Goal: Task Accomplishment & Management: Manage account settings

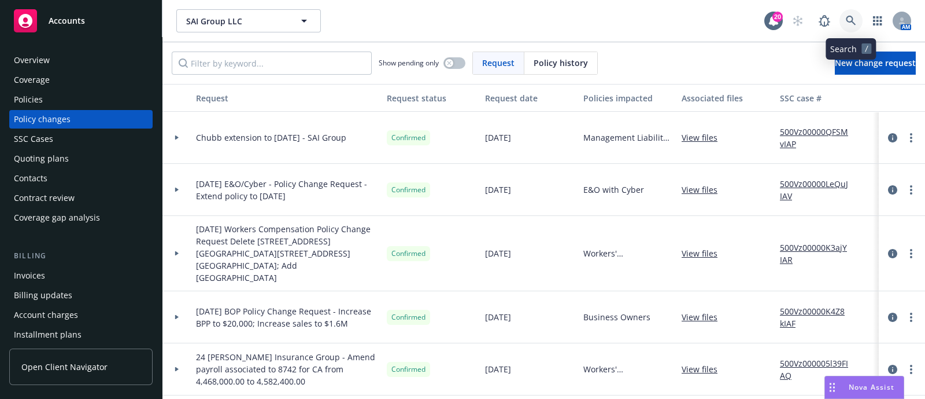
click at [857, 17] on link at bounding box center [851, 20] width 23 height 23
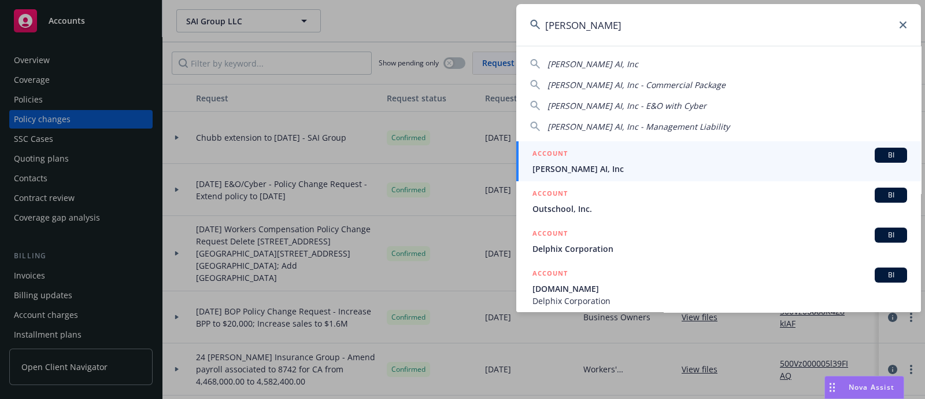
type input "[PERSON_NAME]"
click at [563, 171] on span "[PERSON_NAME] AI, Inc" at bounding box center [720, 169] width 375 height 12
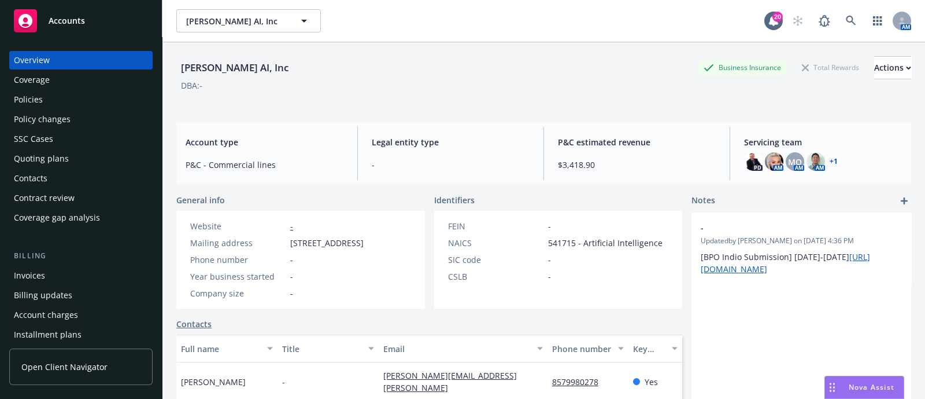
click at [85, 163] on div "Quoting plans" at bounding box center [81, 158] width 134 height 19
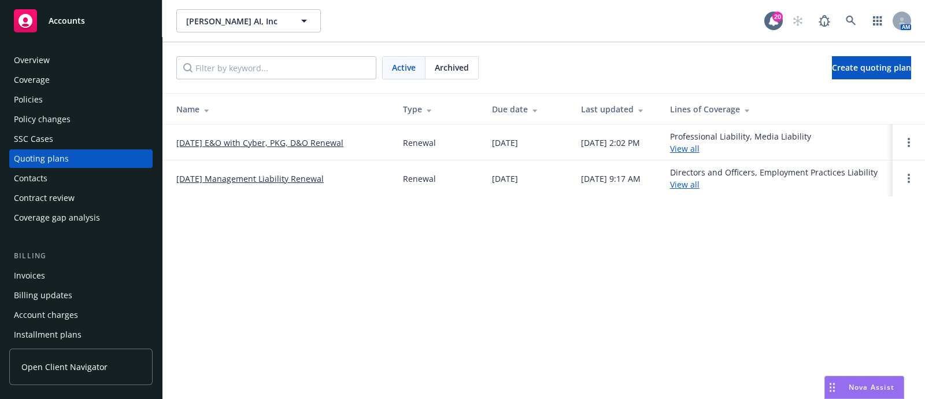
click at [242, 146] on link "[DATE] E&O with Cyber, PKG, D&O Renewal" at bounding box center [259, 142] width 167 height 12
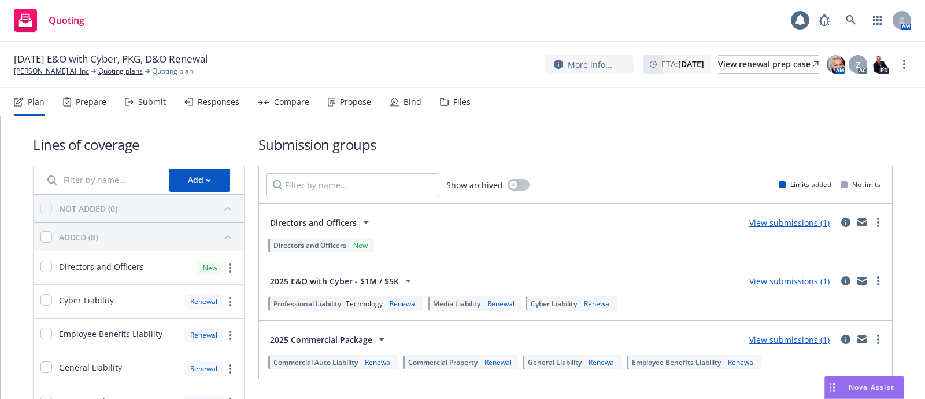
click at [453, 98] on div "Files" at bounding box center [461, 101] width 17 height 9
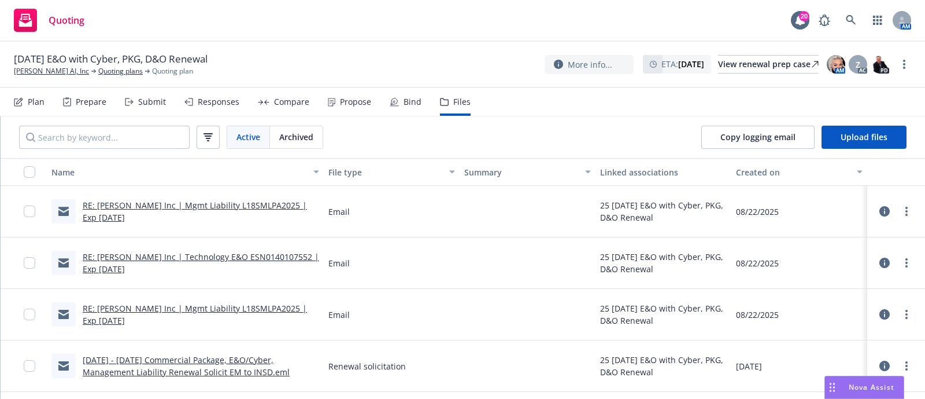
click at [286, 75] on div "10/10/25 E&O with Cyber, PKG, D&O Renewal Delphina AI, Inc Quoting plans Quotin…" at bounding box center [463, 64] width 898 height 24
click at [838, 128] on button "Upload files" at bounding box center [864, 137] width 85 height 23
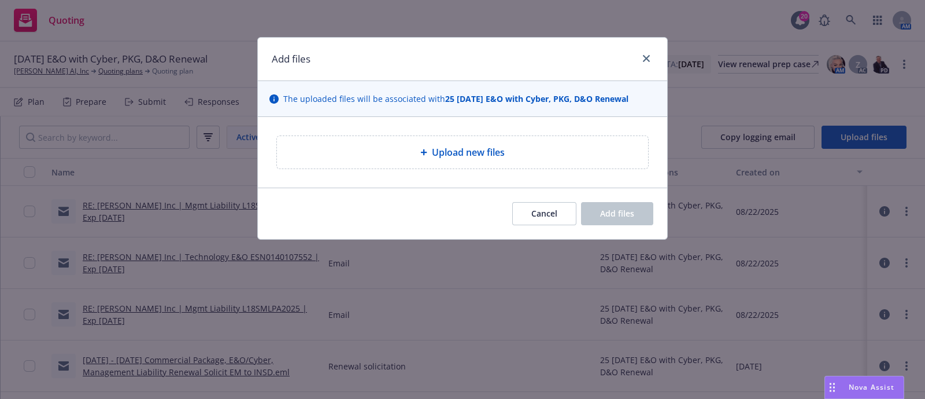
click at [526, 163] on div "Upload new files" at bounding box center [462, 152] width 371 height 32
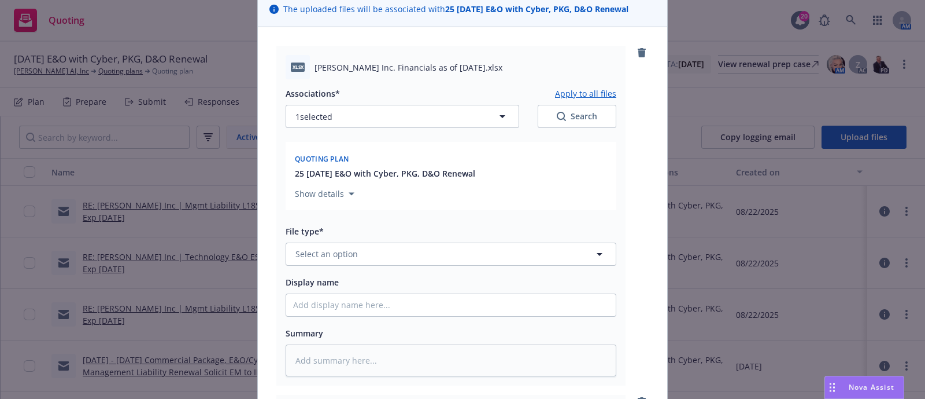
scroll to position [91, 0]
click at [428, 254] on button "Select an option" at bounding box center [451, 252] width 331 height 23
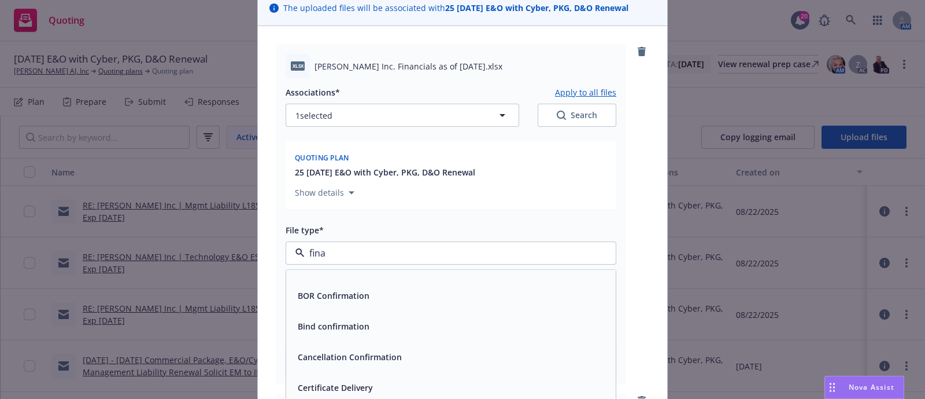
scroll to position [0, 0]
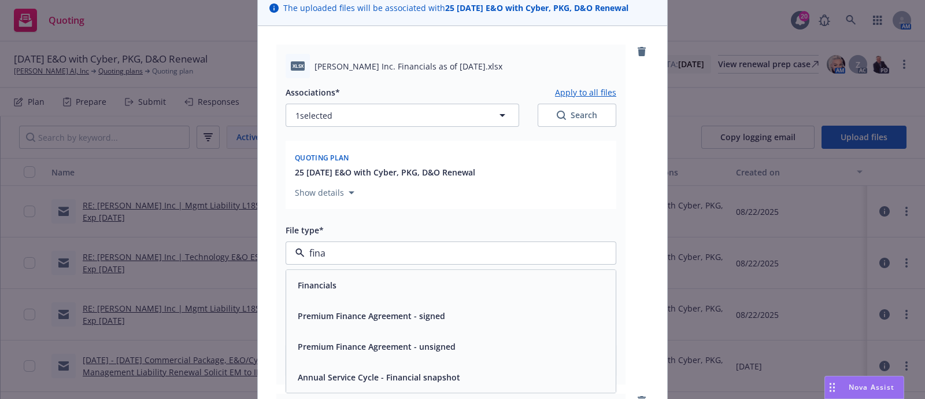
type input "finan"
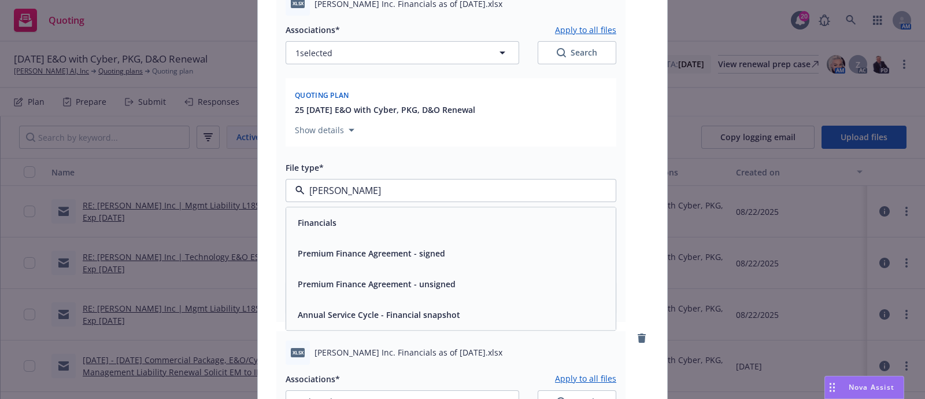
click at [401, 215] on div "Financials" at bounding box center [451, 222] width 316 height 17
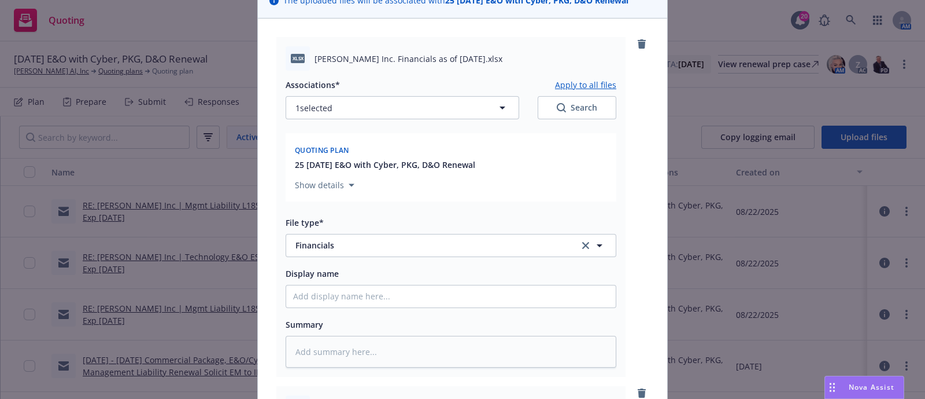
scroll to position [97, 0]
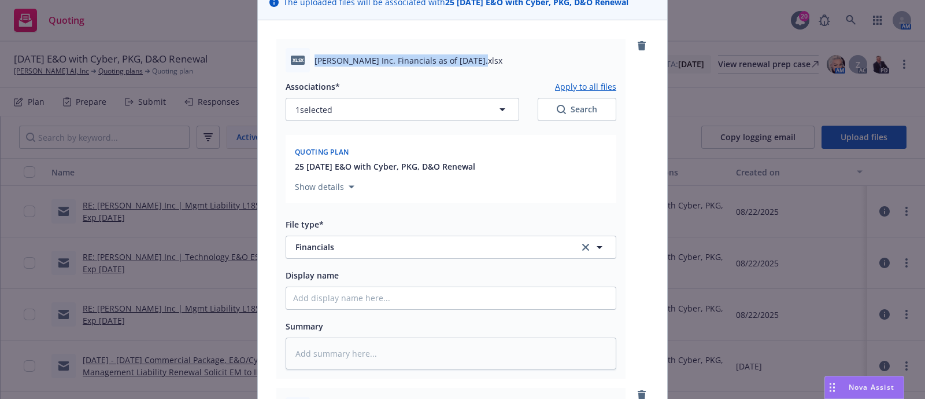
drag, startPoint x: 309, startPoint y: 59, endPoint x: 468, endPoint y: 54, distance: 159.1
click at [468, 54] on span "Delphina Inc. Financials as of Dec 31, 2024.xlsx" at bounding box center [409, 60] width 188 height 12
copy span "Delphina Inc. Financials as of Dec 31, 2024"
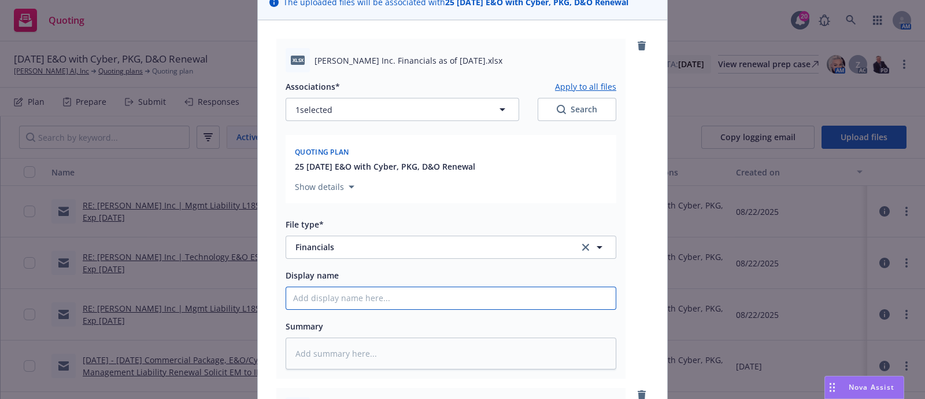
click at [408, 289] on input "Display name" at bounding box center [451, 298] width 330 height 22
paste input "Delphina Inc. Financials as of Dec 31, 2024"
type textarea "x"
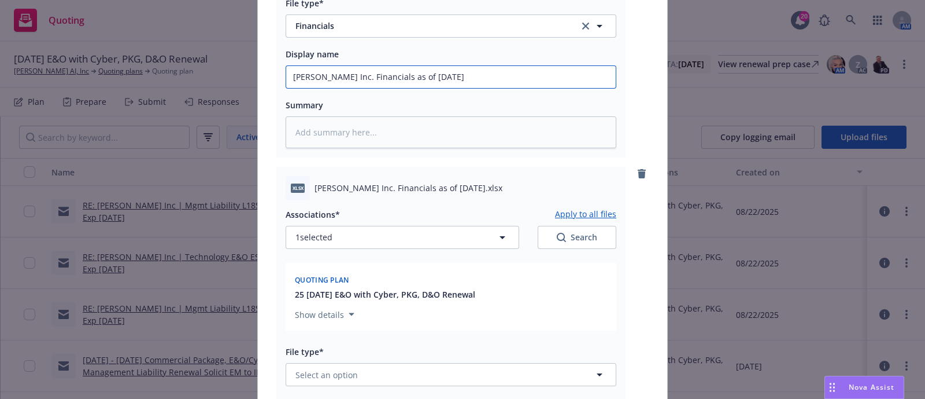
scroll to position [379, 0]
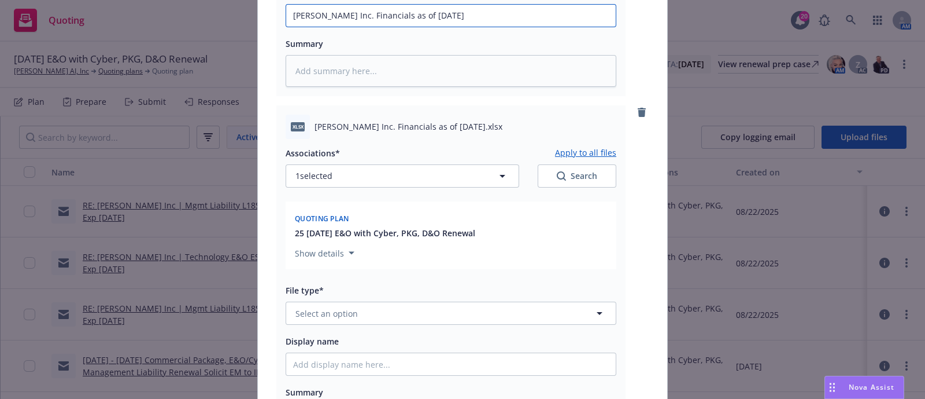
type input "Delphina Inc. Financials as of Dec 31, 2024"
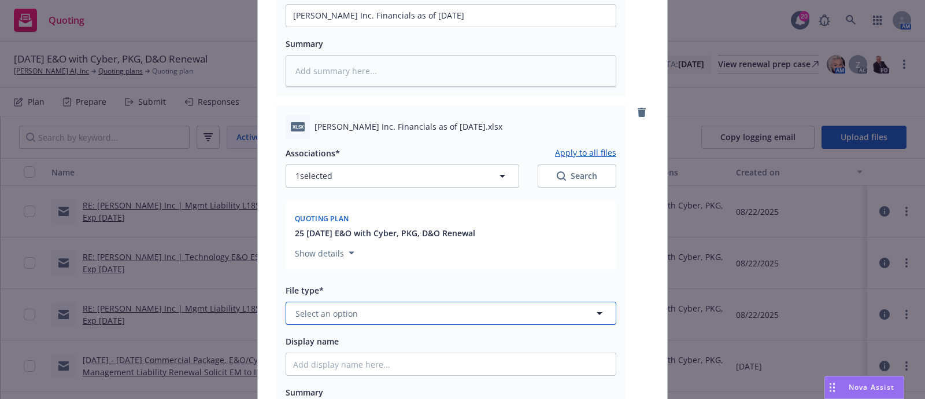
click at [376, 307] on button "Select an option" at bounding box center [451, 312] width 331 height 23
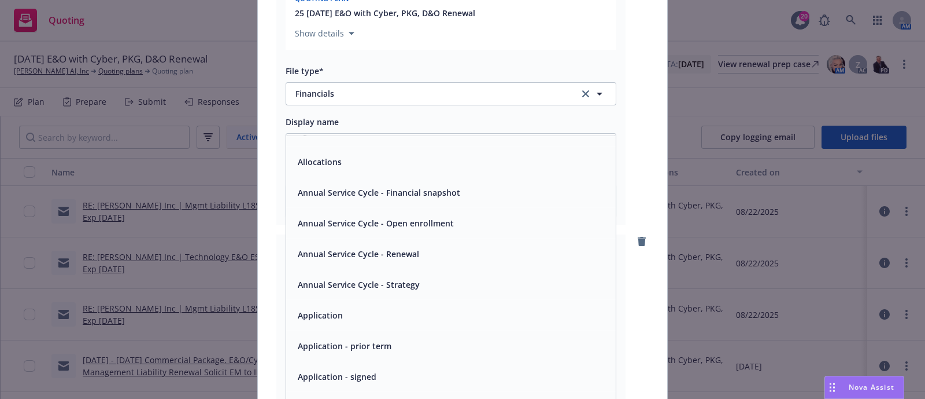
scroll to position [19, 0]
click at [359, 120] on div "Display name" at bounding box center [451, 122] width 331 height 14
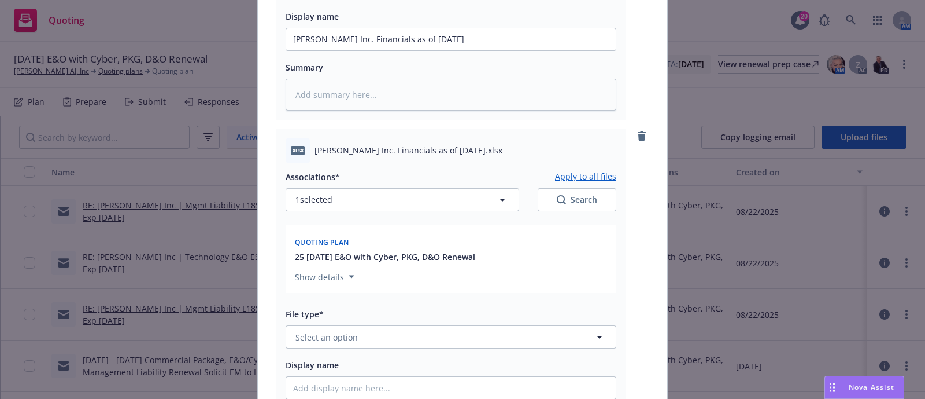
scroll to position [360, 0]
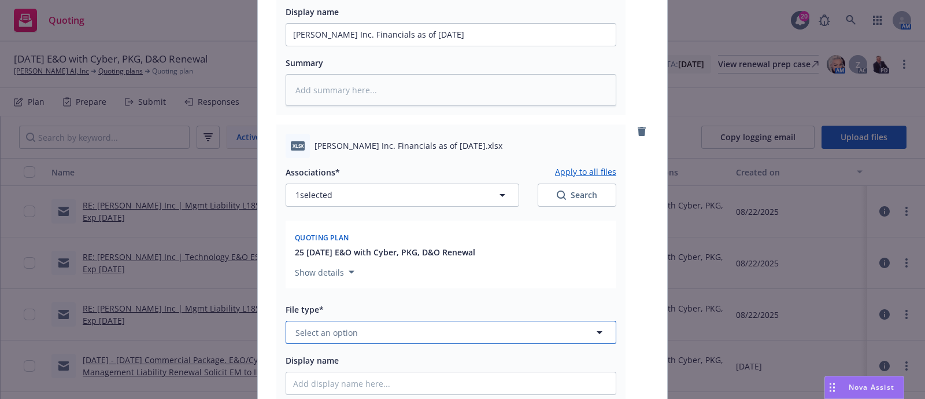
click at [360, 331] on button "Select an option" at bounding box center [451, 331] width 331 height 23
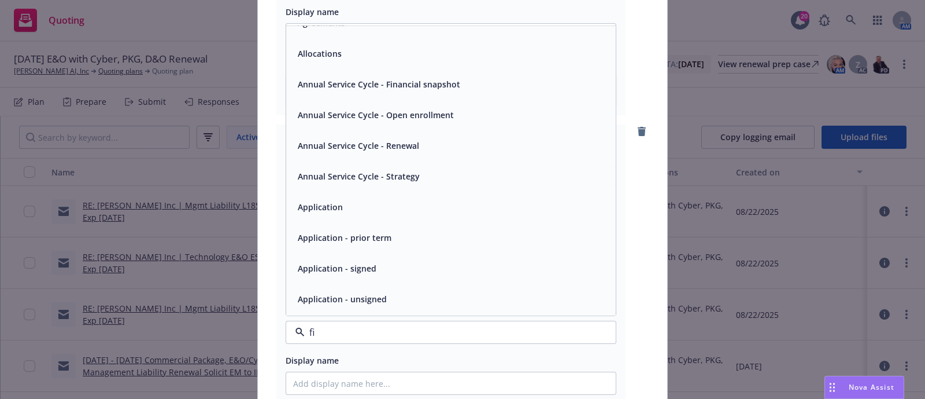
scroll to position [0, 0]
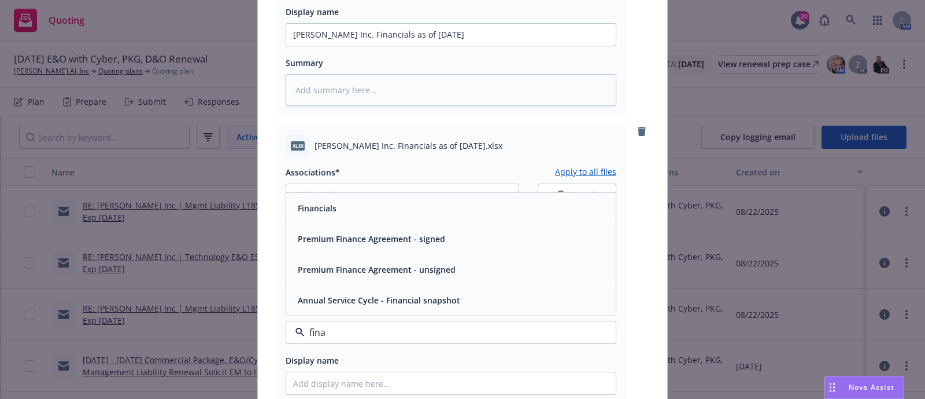
type input "finan"
click at [350, 210] on div "Financials" at bounding box center [451, 208] width 316 height 17
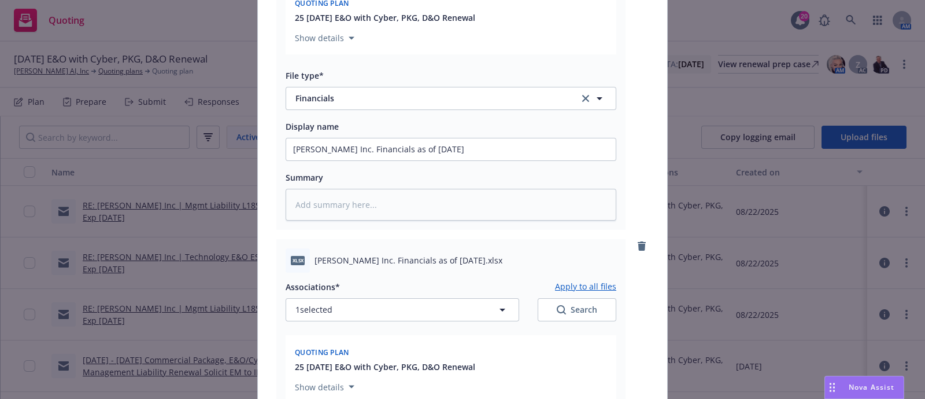
scroll to position [244, 0]
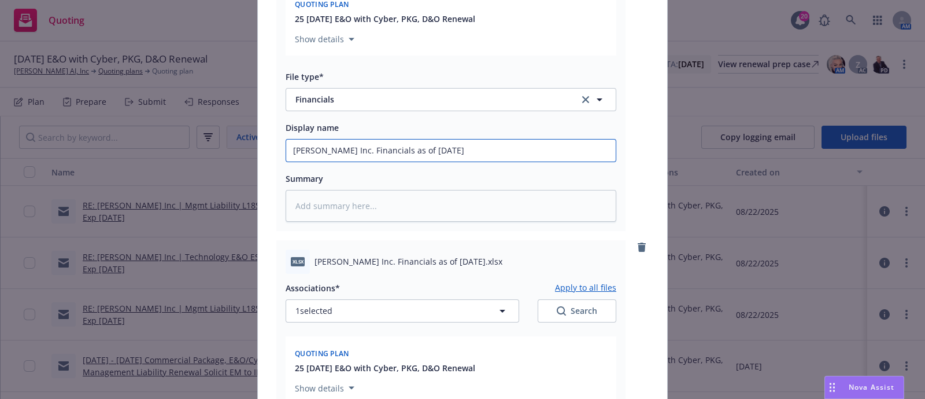
click at [340, 147] on input "Delphina Inc. Financials as of Dec 31, 2024" at bounding box center [451, 150] width 330 height 22
type textarea "x"
type input "Delphina Inc. YFinancials as of Dec 31, 2024"
type textarea "x"
type input "Delphina Inc. YeFinancials as of Dec 31, 2024"
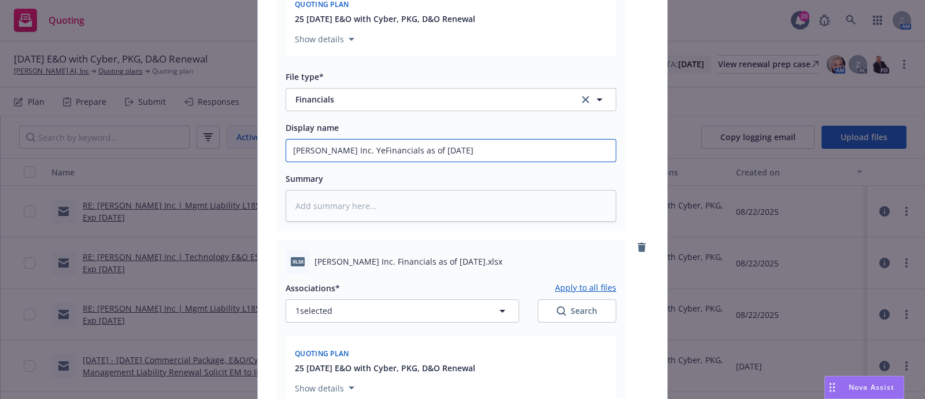
type textarea "x"
type input "Delphina Inc. YeaFinancials as of Dec 31, 2024"
type textarea "x"
type input "Delphina Inc. YearFinancials as of Dec 31, 2024"
type textarea "x"
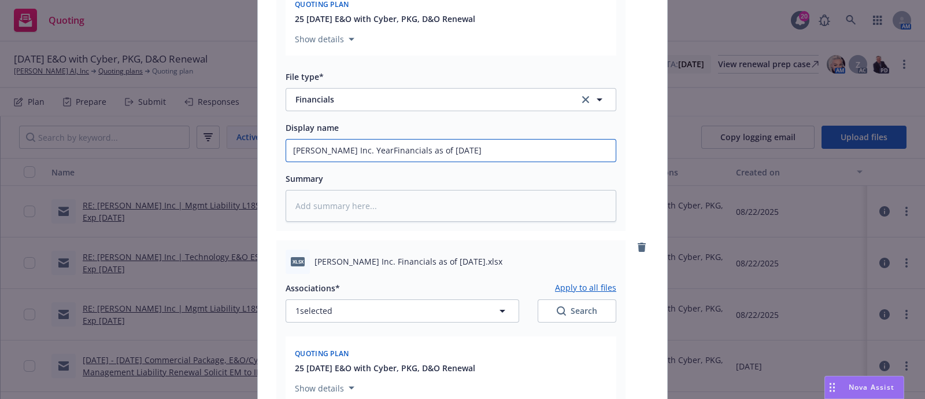
type input "Delphina Inc. Year Financials as of Dec 31, 2024"
type textarea "x"
type input "Delphina Inc. Year EFinancials as of Dec 31, 2024"
type textarea "x"
type input "Delphina Inc. Year EnFinancials as of Dec 31, 2024"
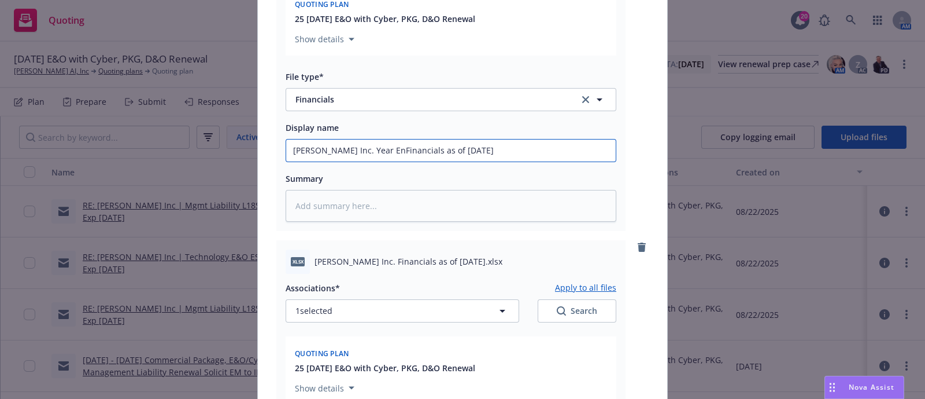
type textarea "x"
type input "Delphina Inc. Year EndFinancials as of Dec 31, 2024"
type textarea "x"
type input "Delphina Inc. Year End/Financials as of Dec 31, 2024"
type textarea "x"
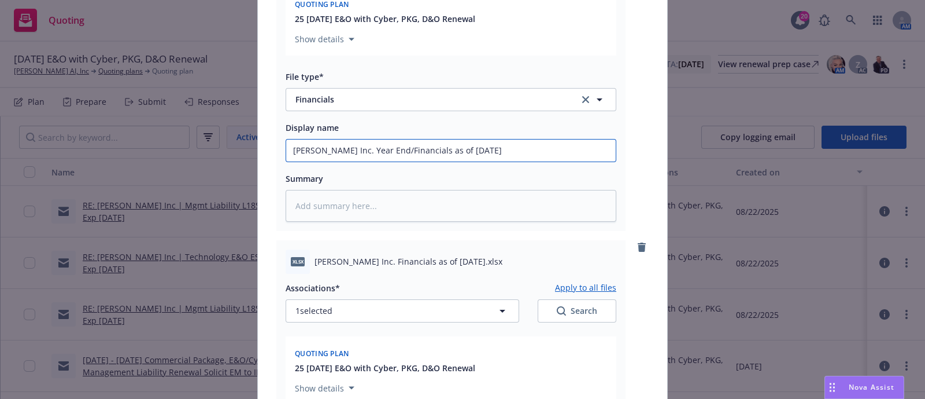
type input "Delphina Inc. Year End/AFinancials as of Dec 31, 2024"
type textarea "x"
type input "Delphina Inc. Year End/AuFinancials as of Dec 31, 2024"
type textarea "x"
type input "Delphina Inc. Year End/AudFinancials as of Dec 31, 2024"
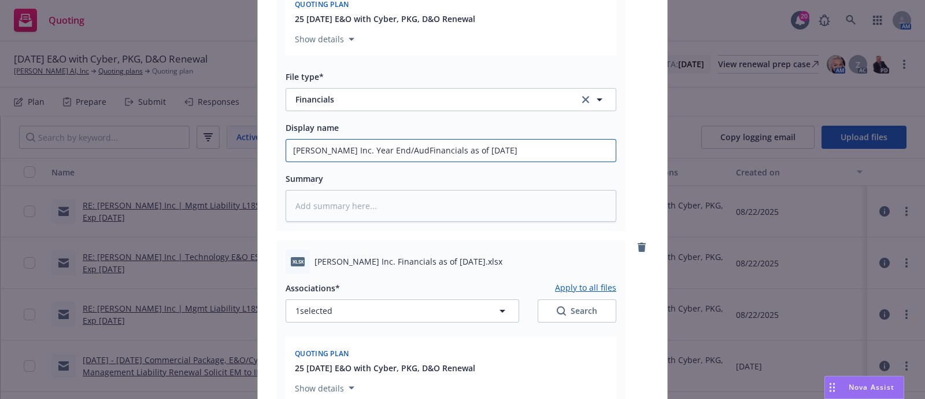
type textarea "x"
type input "Delphina Inc. Year End/AudiFinancials as of Dec 31, 2024"
type textarea "x"
type input "Delphina Inc. Year End/AuditFinancials as of Dec 31, 2024"
type textarea "x"
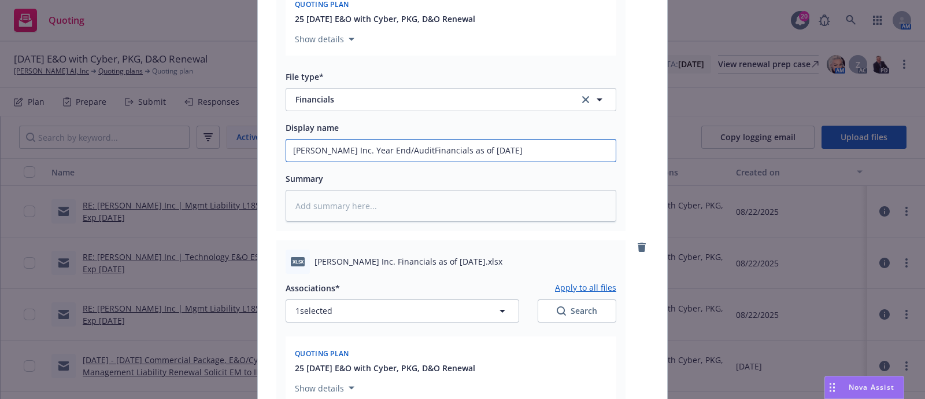
type input "Delphina Inc. Year End/AuditeFinancials as of Dec 31, 2024"
type textarea "x"
type input "Delphina Inc. Year End/Audited Financials as of Dec 31, 2024"
type textarea "x"
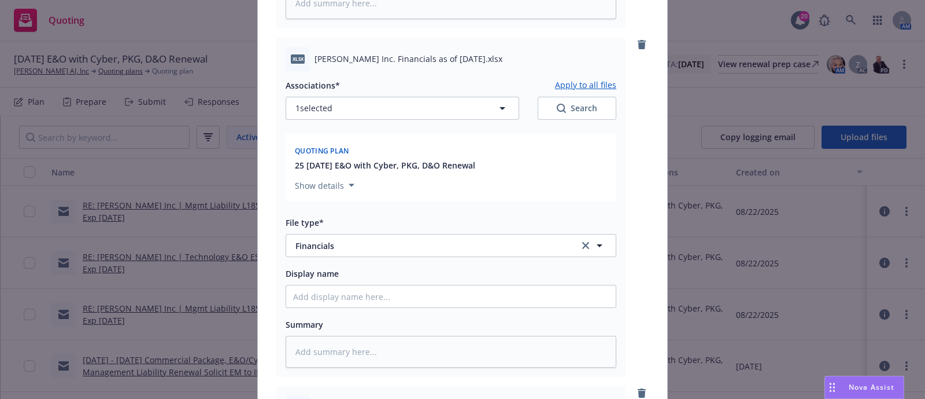
scroll to position [448, 0]
type input "Delphina Inc. Year End/Audited Financials as of Dec 31, 2024"
click at [315, 53] on span "Delphina Inc. Financials as of Jun 30, 2025.xlsx" at bounding box center [409, 57] width 188 height 12
drag, startPoint x: 309, startPoint y: 53, endPoint x: 466, endPoint y: 56, distance: 156.2
click at [466, 56] on span "Delphina Inc. Financials as of Jun 30, 2025.xlsx" at bounding box center [409, 57] width 188 height 12
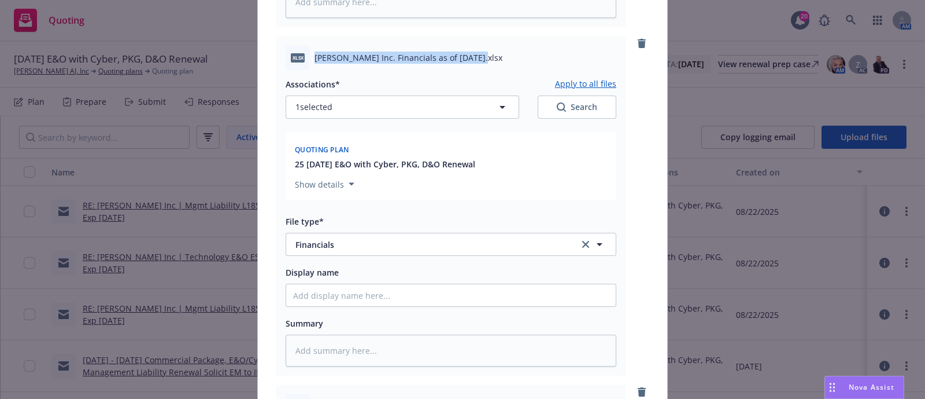
copy span "Delphina Inc. Financials as of Jun 30, 2025"
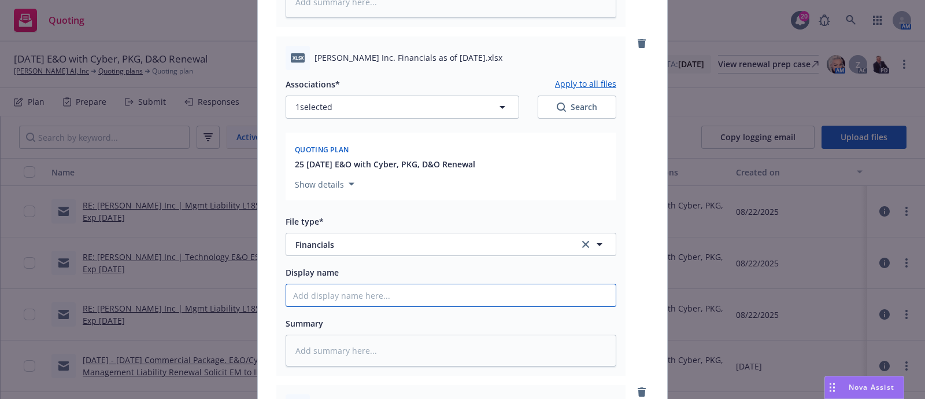
paste input "Delphina Inc. Financials as of Jun 30, 2025"
type textarea "x"
type input "Delphina Inc. Financials as of Jun 30, 2025"
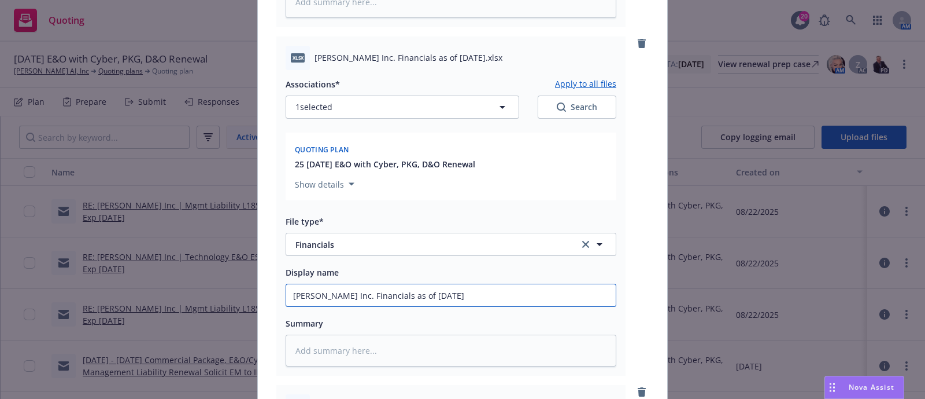
type textarea "x"
type input "Delphina Inc. IFinancials as of Jun 30, 2025"
type textarea "x"
type input "Delphina Inc. InFinancials as of Jun 30, 2025"
type textarea "x"
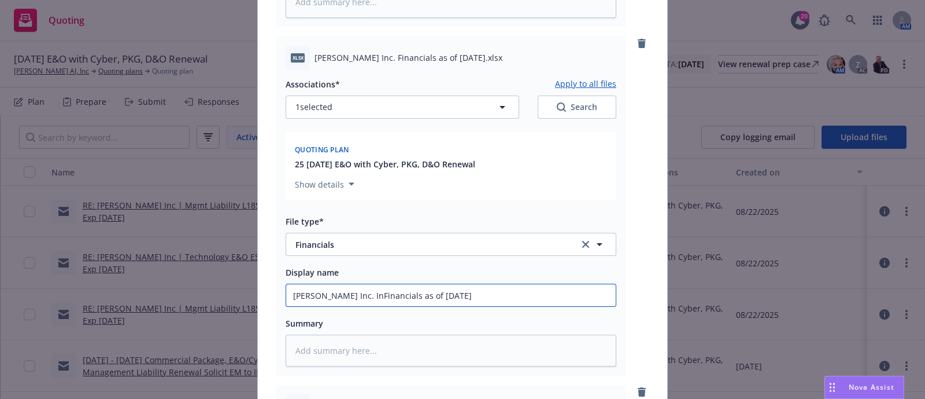
type input "Delphina Inc. IntFinancials as of Jun 30, 2025"
type textarea "x"
type input "Delphina Inc. InterFinancials as of Jun 30, 2025"
type textarea "x"
type input "Delphina Inc. InteriFinancials as of Jun 30, 2025"
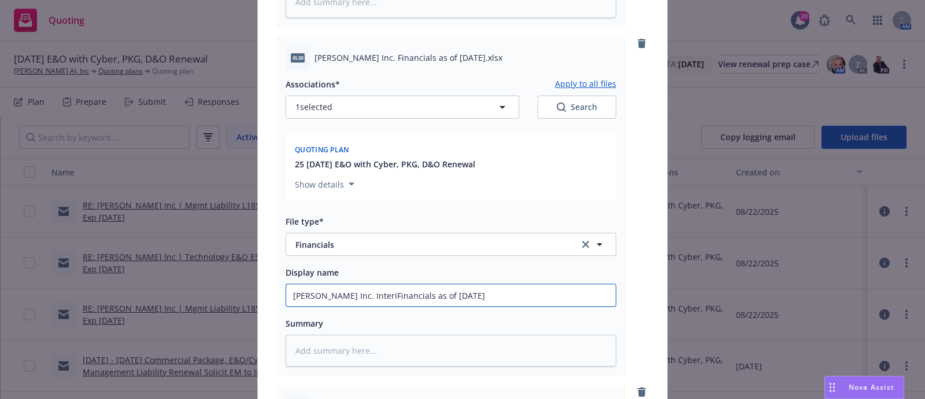
type textarea "x"
type input "Delphina Inc. InterimFinancials as of Jun 30, 2025"
type textarea "x"
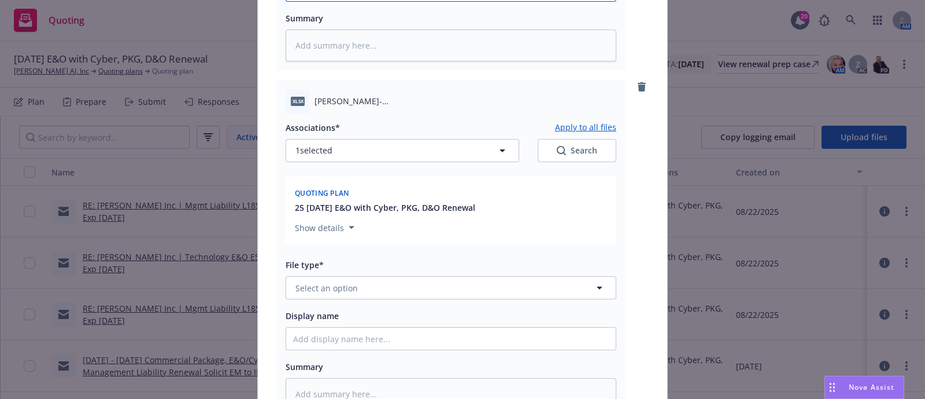
scroll to position [755, 0]
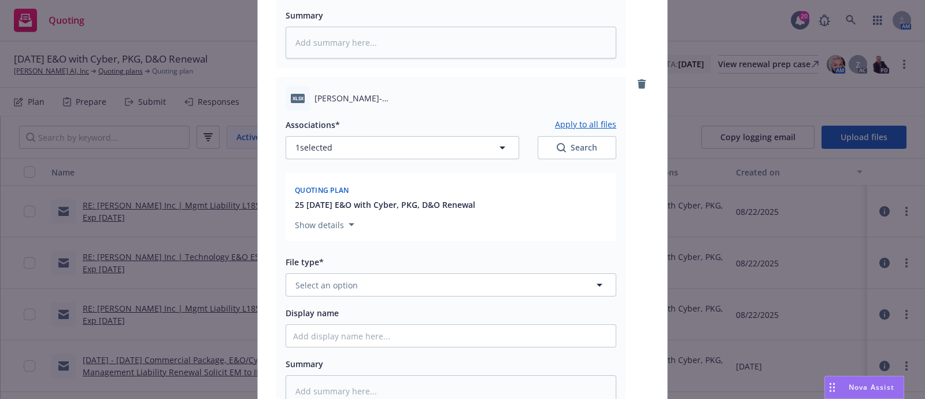
type input "Delphina Inc. Interim Financials as of Jun 30, 2025"
click at [339, 286] on span "Select an option" at bounding box center [327, 285] width 62 height 12
type input "cap"
click at [346, 313] on div "Cap Table" at bounding box center [451, 317] width 316 height 17
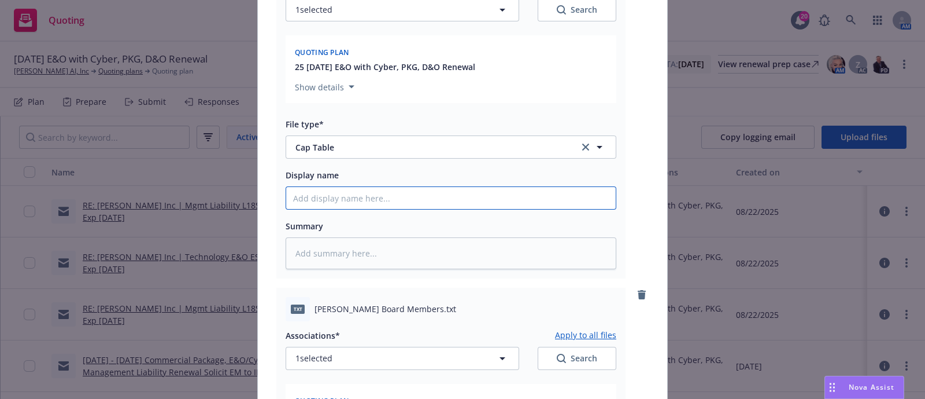
type textarea "x"
type input "F"
type textarea "x"
type input "Fu"
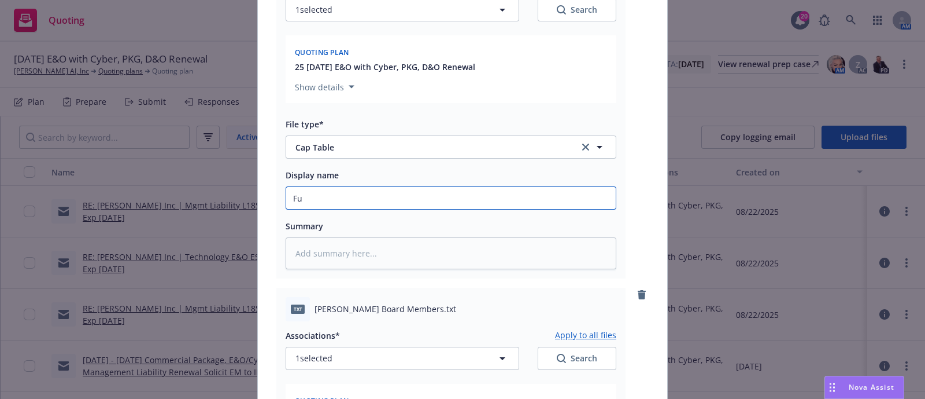
type textarea "x"
type input "Ful"
type textarea "x"
type input "Fully"
type textarea "x"
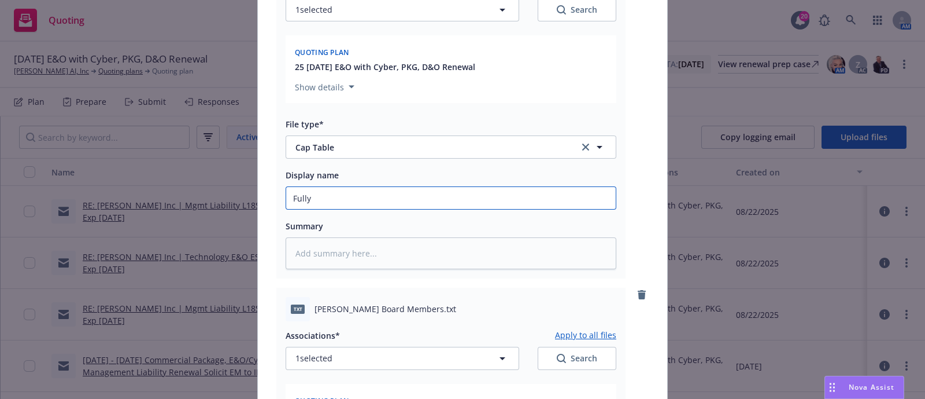
type input "Fully"
type textarea "x"
type input "Fully D"
type textarea "x"
type input "Fully Di"
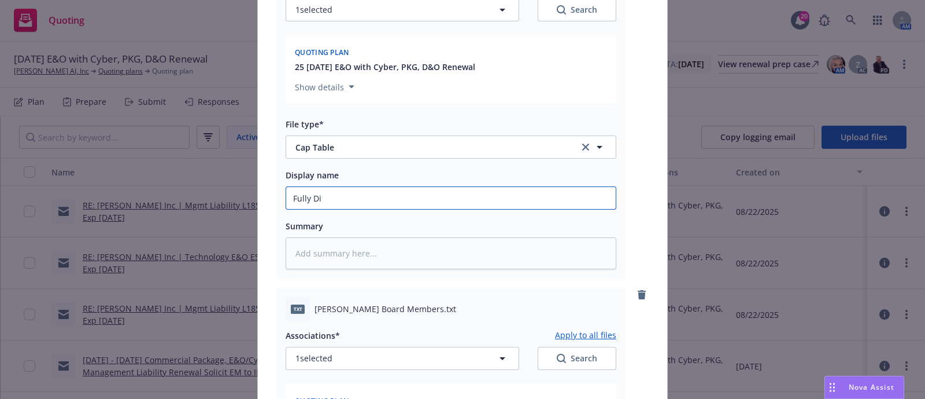
type textarea "x"
type input "Fully Dil"
type textarea "x"
type input "Fully Dilu"
type textarea "x"
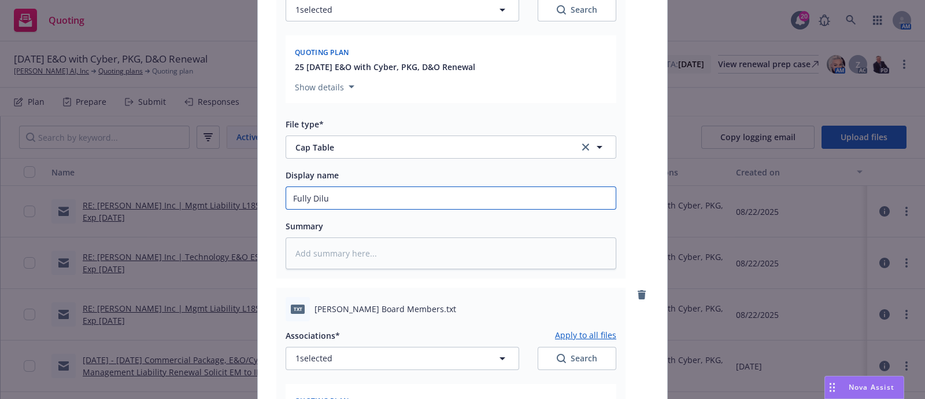
type input "Fully Dilut"
type textarea "x"
type input "Fully Dilute"
type textarea "x"
type input "Fully Diluted"
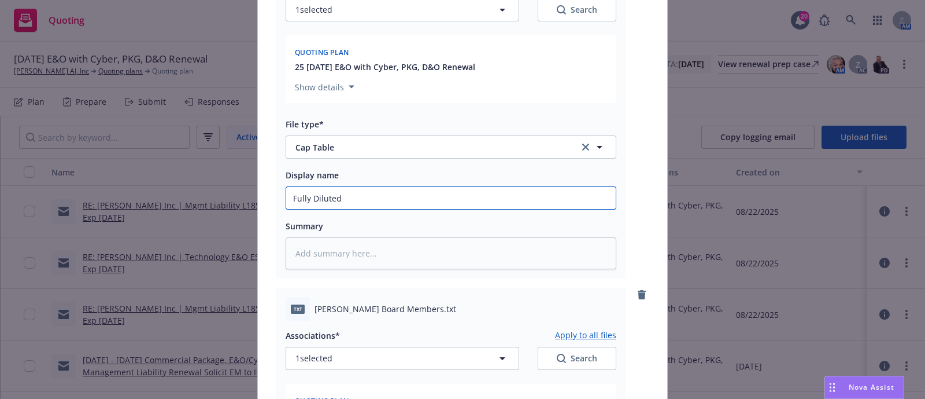
type textarea "x"
type input "Fully Diluted"
type textarea "x"
type input "Fully Diluted C"
type textarea "x"
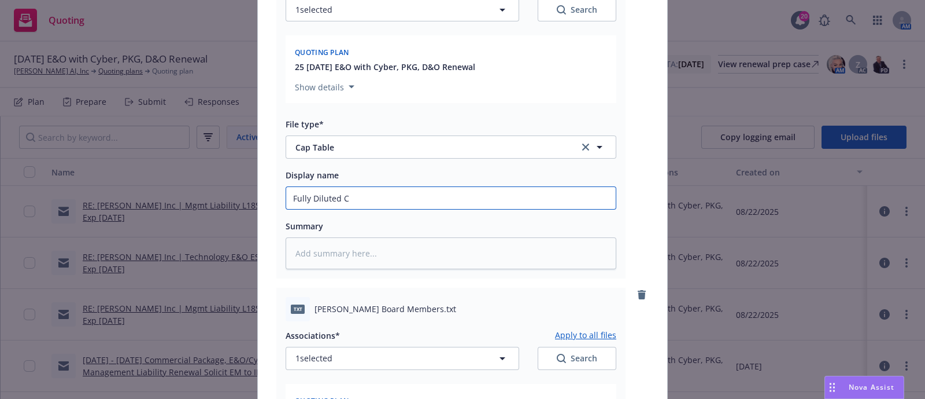
type input "Fully Diluted Ca"
type textarea "x"
type input "Fully Diluted Cap"
type textarea "x"
type input "Fully Diluted Cap"
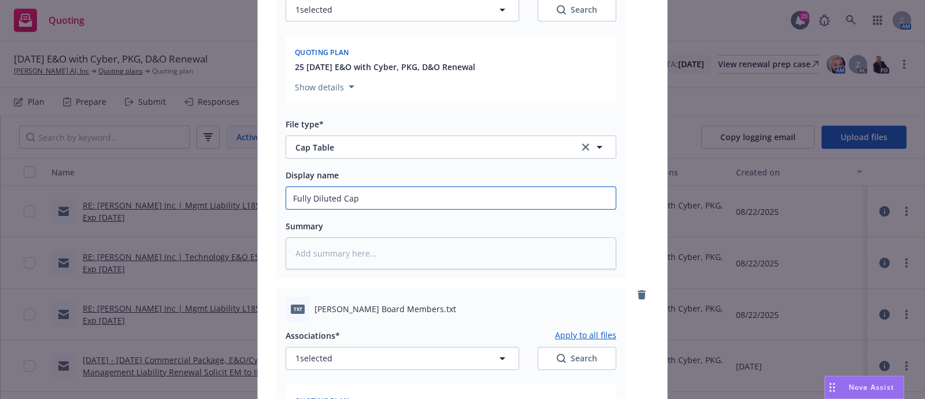
type textarea "x"
type input "Fully Diluted Cap T"
type textarea "x"
type input "Fully Diluted Cap Tab"
type textarea "x"
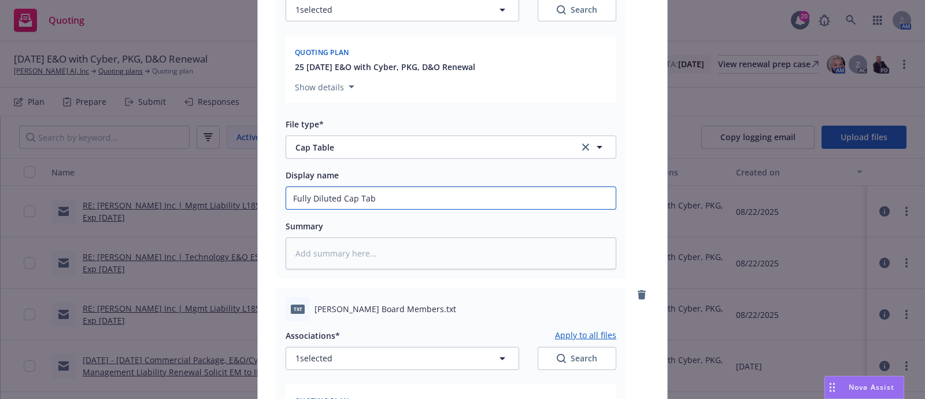
type input "Fully Diluted Cap Tabl"
type textarea "x"
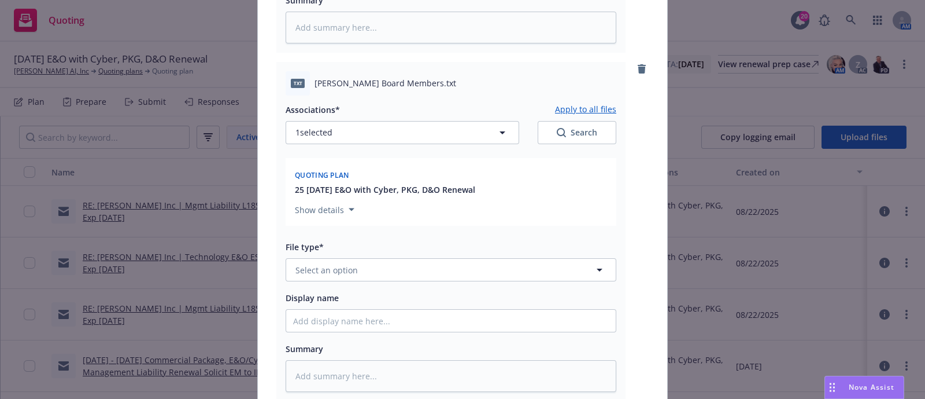
scroll to position [1134, 0]
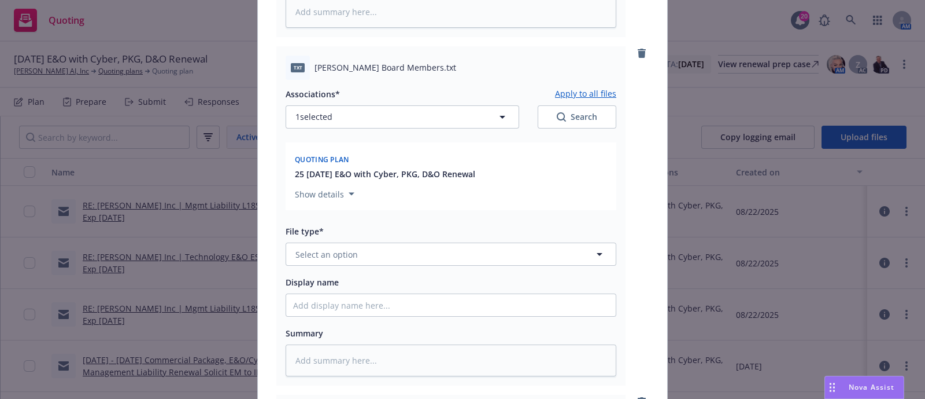
type input "Fully Diluted Cap Table"
click at [348, 245] on button "Select an option" at bounding box center [451, 253] width 331 height 23
type input "b"
type input "l"
type input "other"
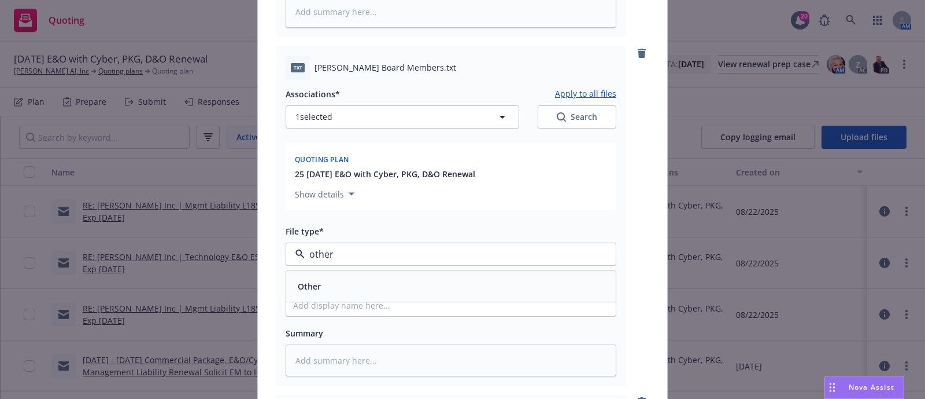
click at [336, 281] on div "Other" at bounding box center [451, 286] width 316 height 17
drag, startPoint x: 310, startPoint y: 67, endPoint x: 404, endPoint y: 76, distance: 94.7
click at [404, 76] on div "txt Delphina Board Members.txt" at bounding box center [451, 68] width 331 height 24
copy span "Delphina Board Members"
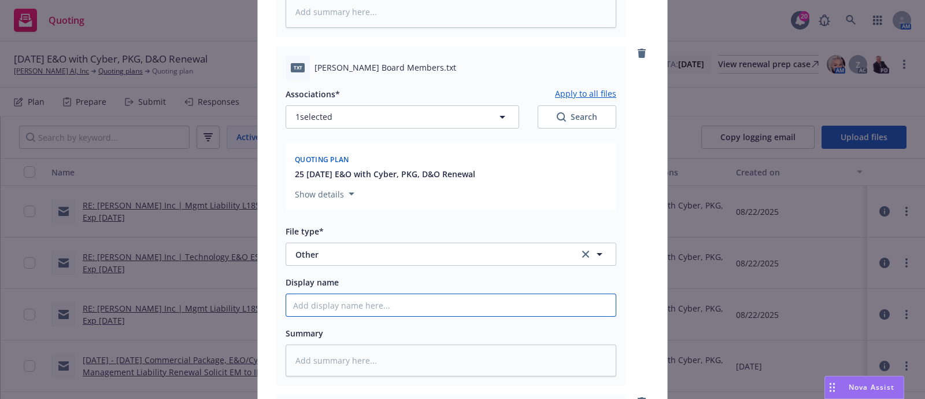
paste input "Delphina Board Members"
type textarea "x"
type input "Delphina Board Members"
type textarea "x"
type input "Delphina Board Members"
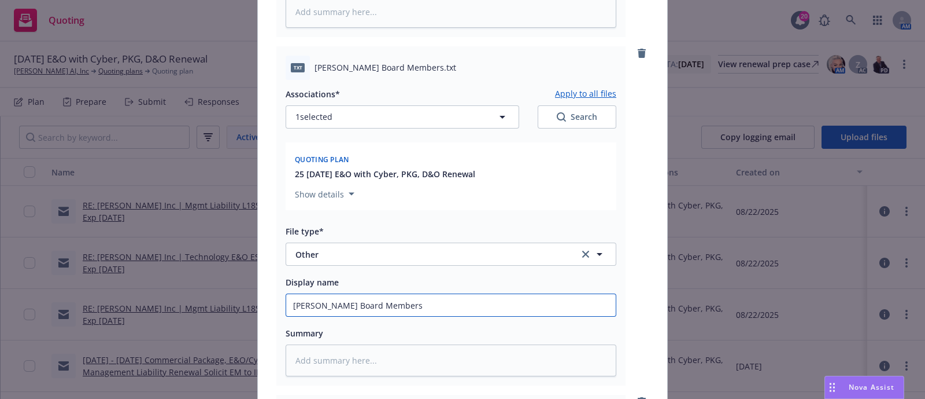
type textarea "x"
type input "Delphina Board Members L"
type textarea "x"
type input "Delphina Board Members Li"
type textarea "x"
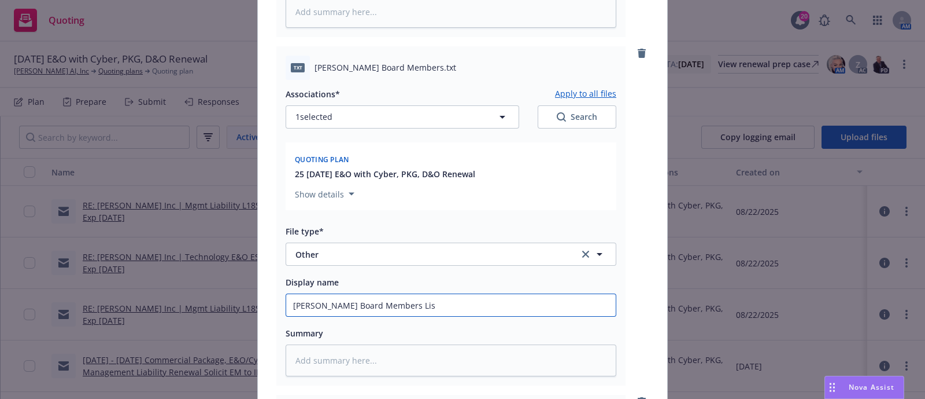
type input "Delphina Board Members List"
type textarea "x"
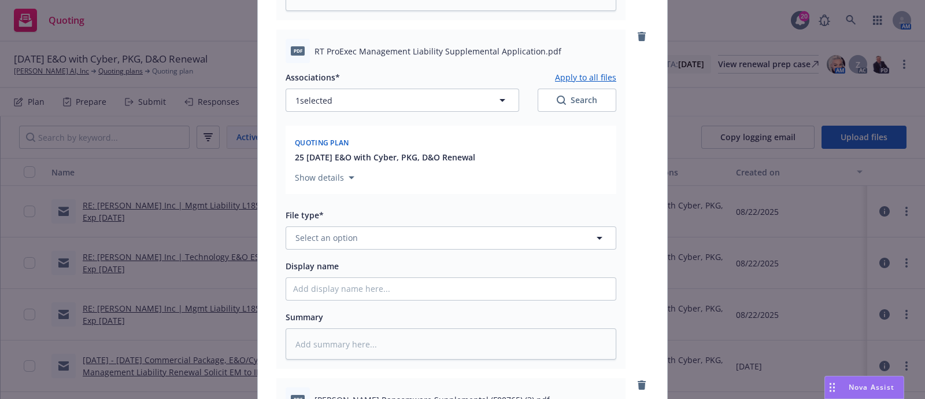
scroll to position [1501, 0]
type input "Delphina Board Members List"
click at [305, 47] on div "pdf RT ProExec Management Liability Supplemental Application.pdf" at bounding box center [451, 49] width 331 height 24
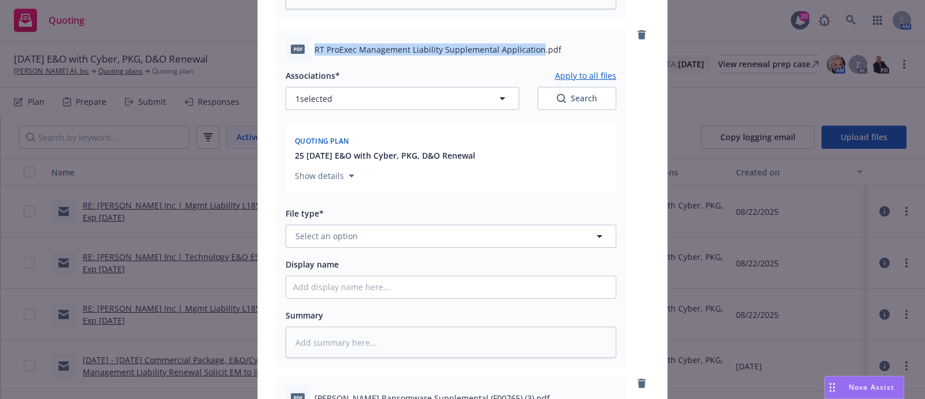
drag, startPoint x: 309, startPoint y: 47, endPoint x: 530, endPoint y: 49, distance: 220.4
click at [530, 49] on span "RT ProExec Management Liability Supplemental Application.pdf" at bounding box center [438, 49] width 247 height 12
copy span "RT ProExec Management Liability Supplemental Application"
click at [370, 235] on button "Select an option" at bounding box center [451, 235] width 331 height 23
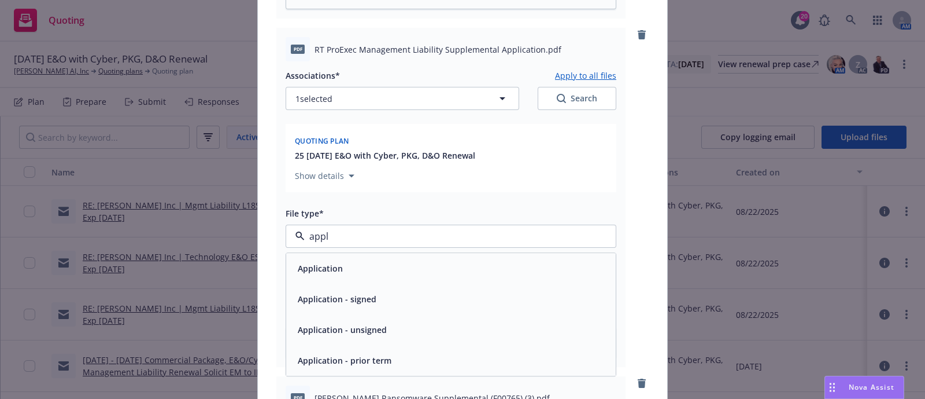
type input "appli"
click at [365, 295] on span "Application - signed" at bounding box center [337, 299] width 79 height 12
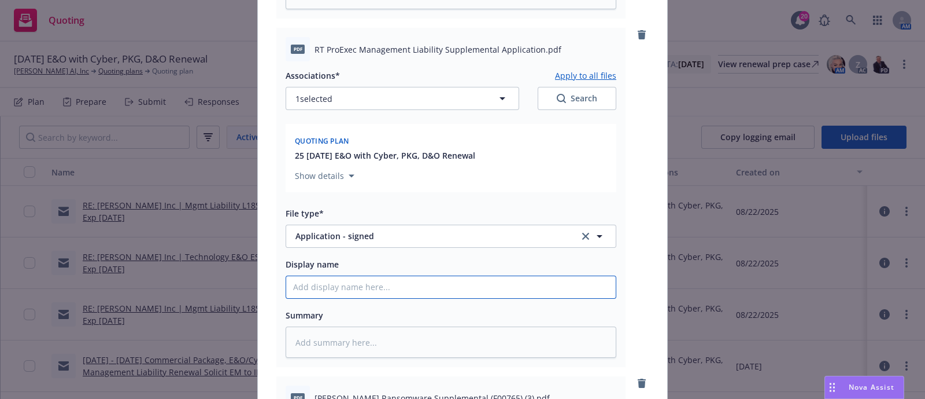
paste input "RT ProExec Management Liability Supplemental Application"
type textarea "x"
type input "RT ProExec Management Liability Supplemental Application"
type textarea "x"
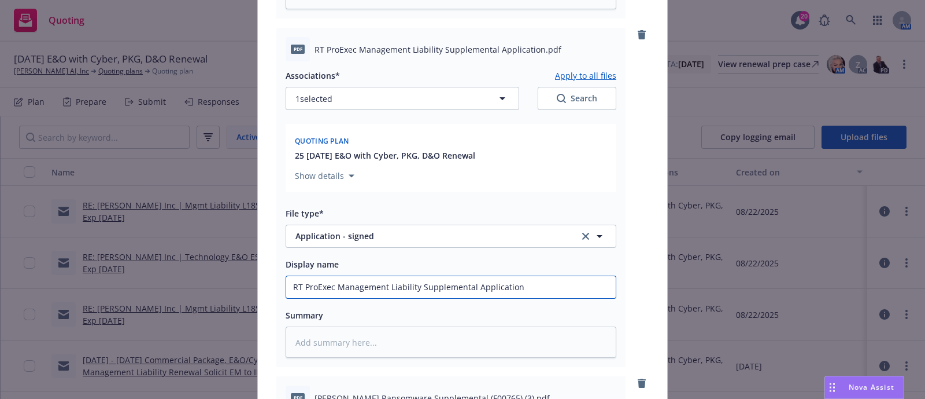
type input "2RT ProExec Management Liability Supplemental Application"
type textarea "x"
type input "20RT ProExec Management Liability Supplemental Application"
type textarea "x"
type input "202RT ProExec Management Liability Supplemental Application"
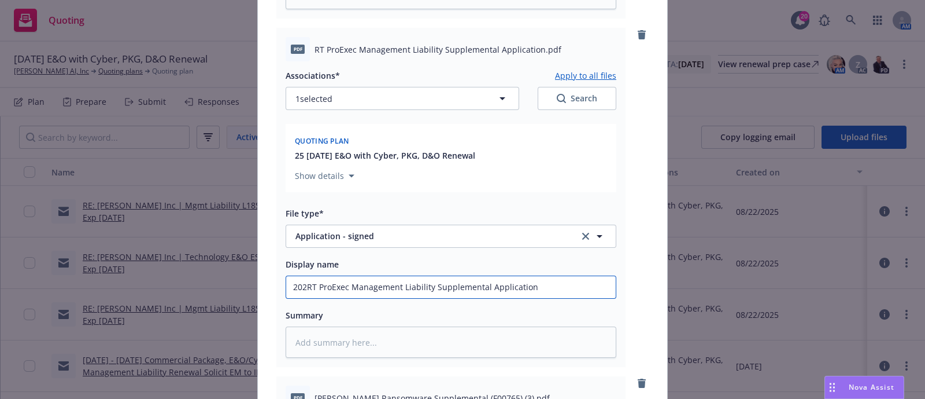
type textarea "x"
type input "2025 RT ProExec Management Liability Supplemental Application"
type textarea "x"
type input "2025 RT ProExec Management Liability Supplemental Application"
type textarea "x"
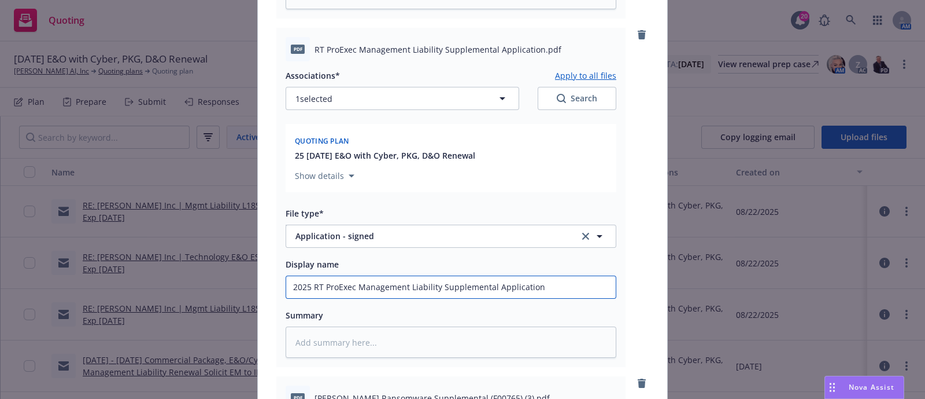
type input "2025 MRT ProExec Management Liability Supplemental Application"
type textarea "x"
type input "2025 ManRT ProExec Management Liability Supplemental Application"
type textarea "x"
type input "2025 ManaRT ProExec Management Liability Supplemental Application"
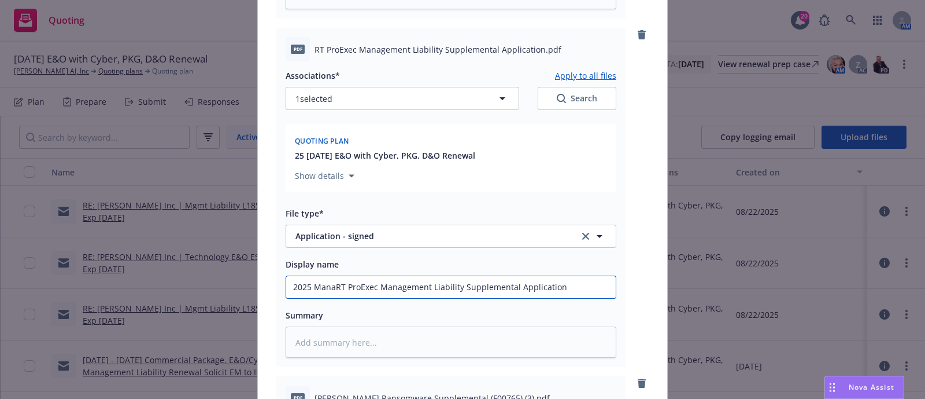
type textarea "x"
type input "2025 ManagRT ProExec Management Liability Supplemental Application"
type textarea "x"
type input "2025 ManagemRT ProExec Management Liability Supplemental Application"
type textarea "x"
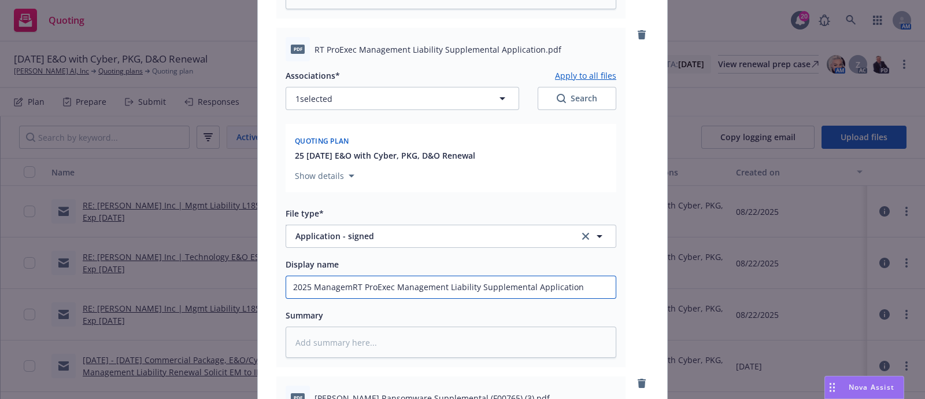
type input "2025 ManagemeRT ProExec Management Liability Supplemental Application"
type textarea "x"
type input "2025 ManagemenRT ProExec Management Liability Supplemental Application"
type textarea "x"
type input "2025 Management RT ProExec Management Liability Supplemental Application"
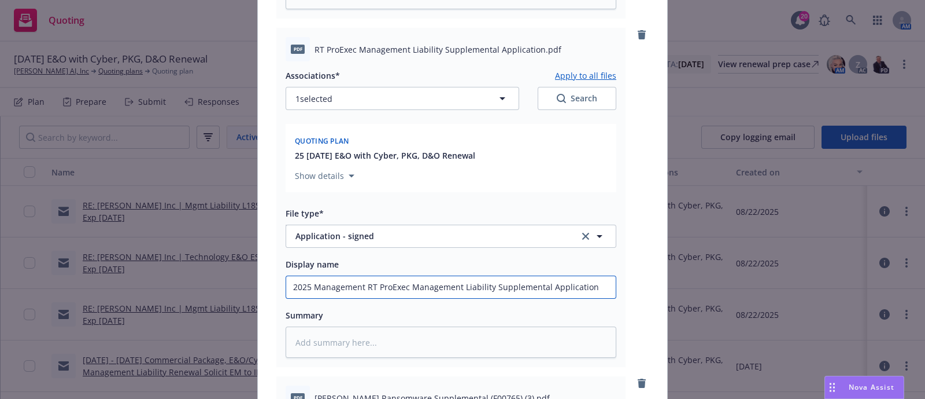
type textarea "x"
type input "2025 Management LRT ProExec Management Liability Supplemental Application"
type textarea "x"
type input "2025 Management LiRT ProExec Management Liability Supplemental Application"
type textarea "x"
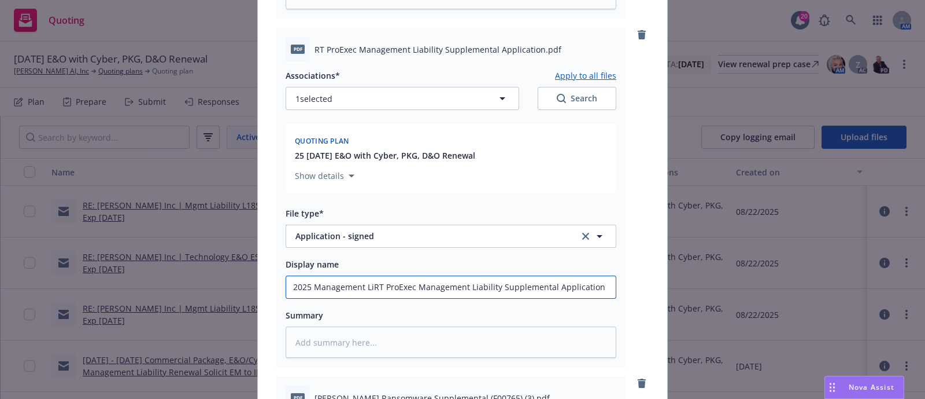
type input "2025 Management LiaRT ProExec Management Liability Supplemental Application"
type textarea "x"
type input "2025 Management LiabRT ProExec Management Liability Supplemental Application"
type textarea "x"
type input "2025 Management LiabiRT ProExec Management Liability Supplemental Application"
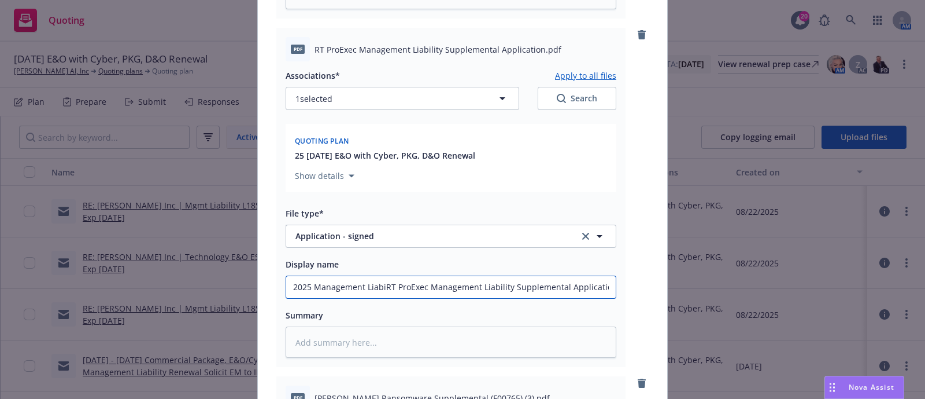
type textarea "x"
type input "2025 Management LiabilRT ProExec Management Liability Supplemental Application"
type textarea "x"
type input "2025 Management LiabilitRT ProExec Management Liability Supplemental Application"
type textarea "x"
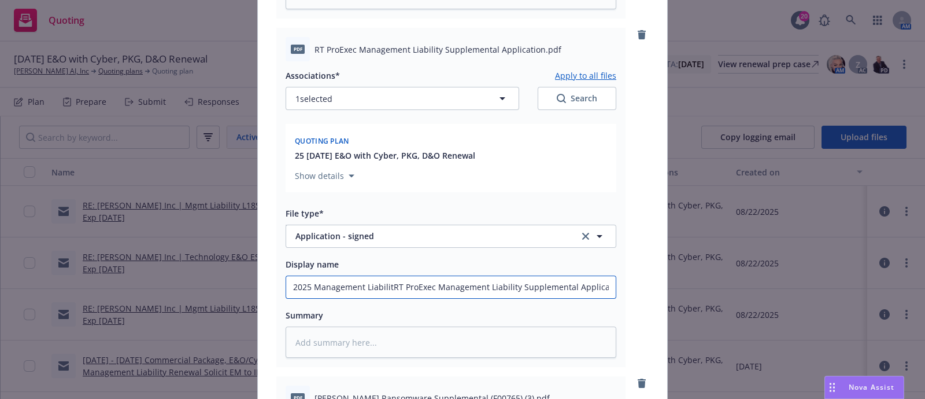
type input "2025 Management LiabilityRT ProExec Management Liability Supplemental Applicati…"
type textarea "x"
type input "2025 Management Liability RT ProExec Management Liability Supplemental Applicat…"
type textarea "x"
type input "2025 Management LiabilityRT ProExec Management Liability Supplemental Applicati…"
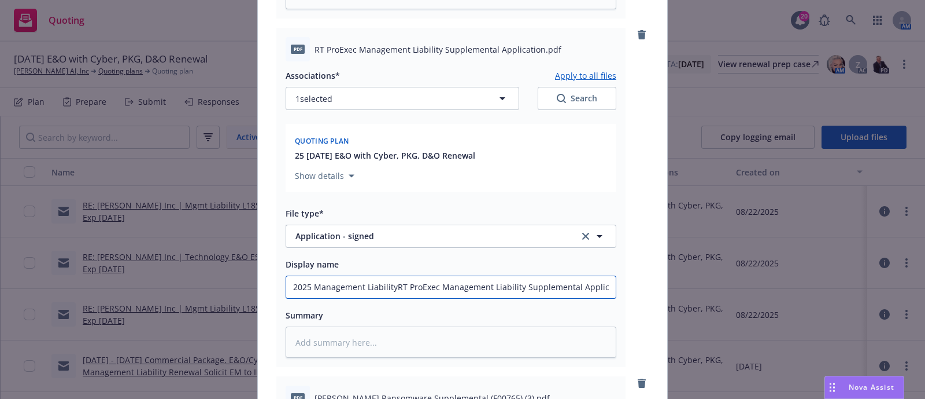
type textarea "x"
type input "2025 Management LiabilRT ProExec Management Liability Supplemental Application"
type textarea "x"
type input "2025 Management LiabiRT ProExec Management Liability Supplemental Application"
type textarea "x"
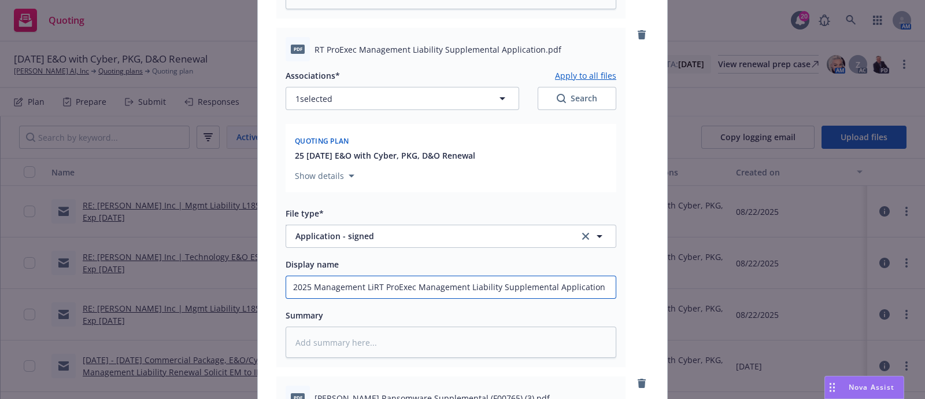
type input "2025 Management LRT ProExec Management Liability Supplemental Application"
type textarea "x"
type input "2025 Management RT ProExec Management Liability Supplemental Application"
type textarea "x"
type input "2025 ManagemenRT ProExec Management Liability Supplemental Application"
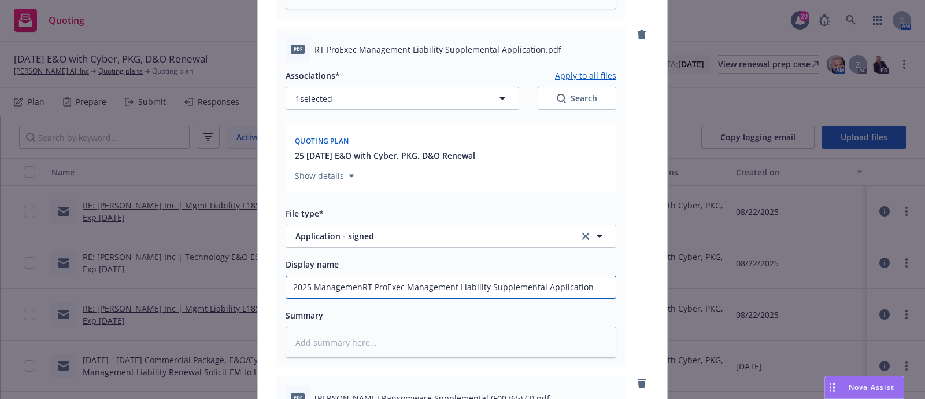
type textarea "x"
type input "2025 ManagemeRT ProExec Management Liability Supplemental Application"
type textarea "x"
type input "2025 ManagemRT ProExec Management Liability Supplemental Application"
type textarea "x"
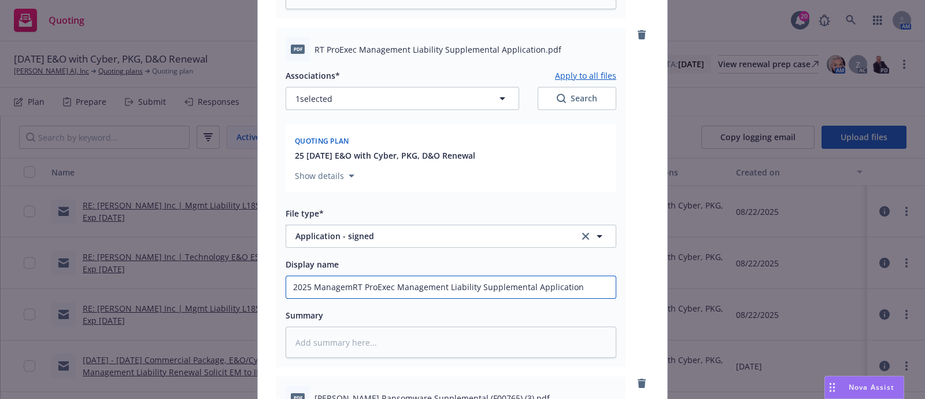
type input "2025 ManageRT ProExec Management Liability Supplemental Application"
type textarea "x"
type input "2025 ManagRT ProExec Management Liability Supplemental Application"
type textarea "x"
type input "2025 ManaRT ProExec Management Liability Supplemental Application"
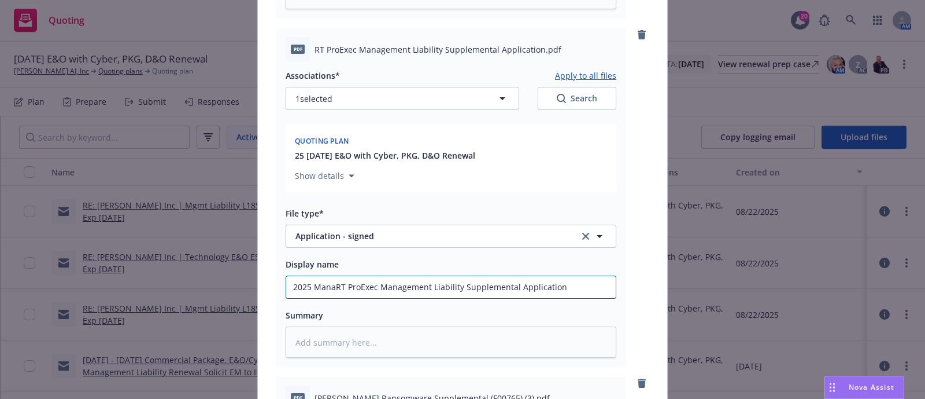
type textarea "x"
type input "2025 MRT ProExec Management Liability Supplemental Application"
type textarea "x"
type input "2025 RT ProExec Management Liability Supplemental Application"
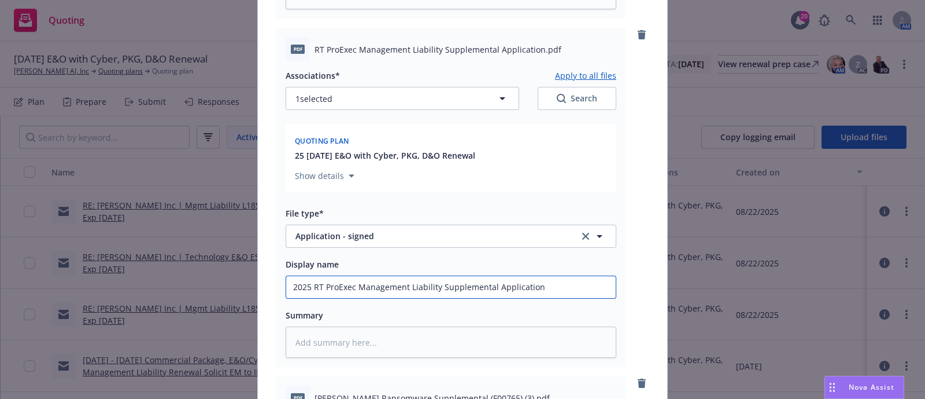
type textarea "x"
type input "2025 RT ProExec Management Liability Supplemental Application"
type textarea "x"
type input "2025 RT ProExec Management Liability Supplemental Application f"
type textarea "x"
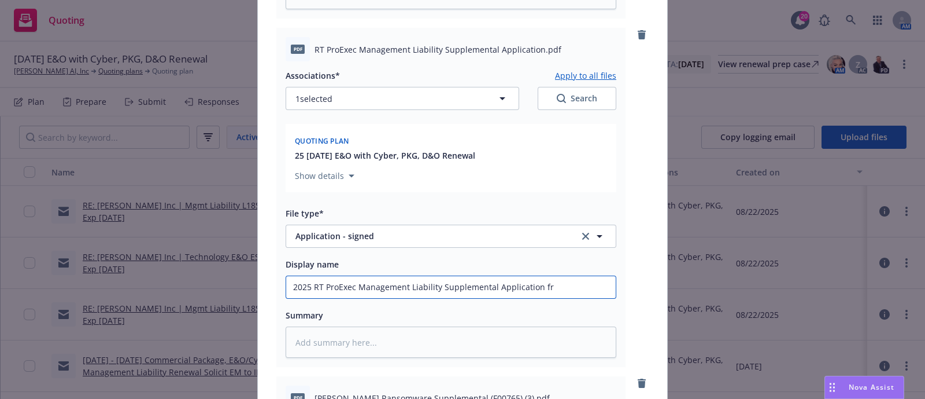
type input "2025 RT ProExec Management Liability Supplemental Application fro"
type textarea "x"
type input "2025 RT ProExec Management Liability Supplemental Application from"
type textarea "x"
type input "2025 RT ProExec Management Liability Supplemental Application from"
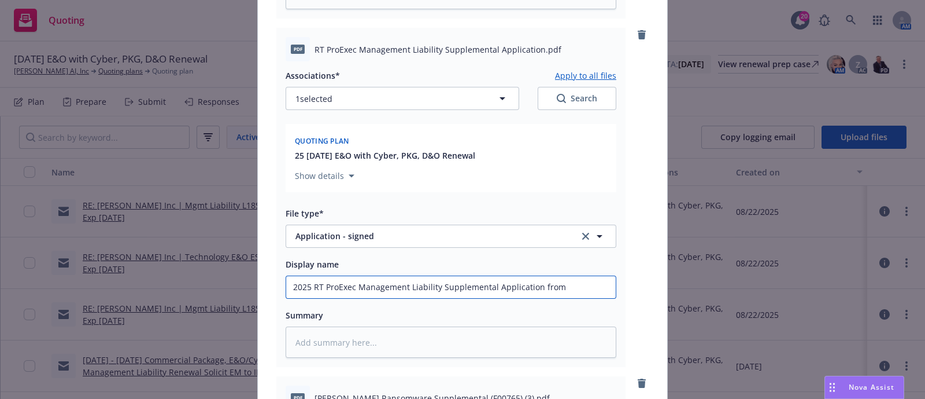
type textarea "x"
type input "2025 RT ProExec Management Liability Supplemental Application from R"
type textarea "x"
type input "2025 RT ProExec Management Liability Supplemental Application from RT"
type textarea "x"
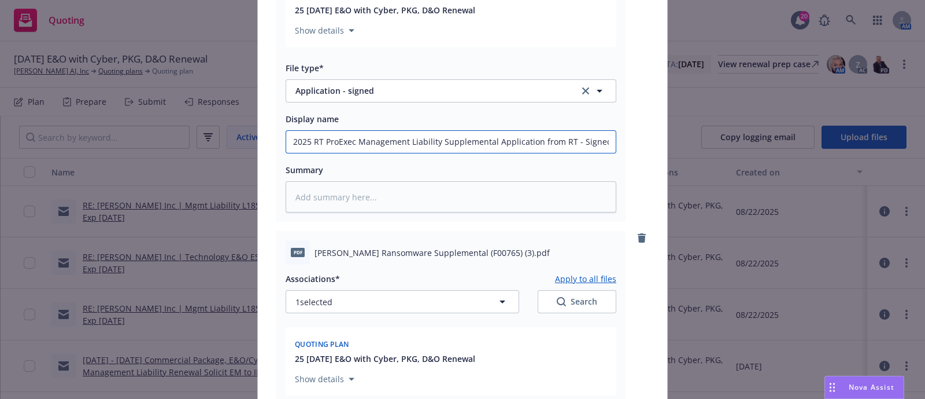
scroll to position [1718, 0]
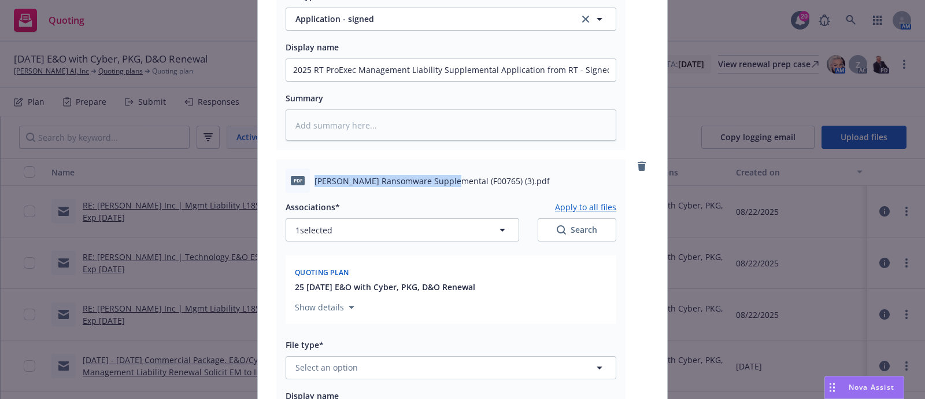
drag, startPoint x: 307, startPoint y: 180, endPoint x: 443, endPoint y: 172, distance: 136.7
click at [443, 172] on div "pdf Beazley Ransomware Supplemental (F00765) (3).pdf" at bounding box center [451, 180] width 331 height 24
copy span "Beazley Ransomware Supplemental"
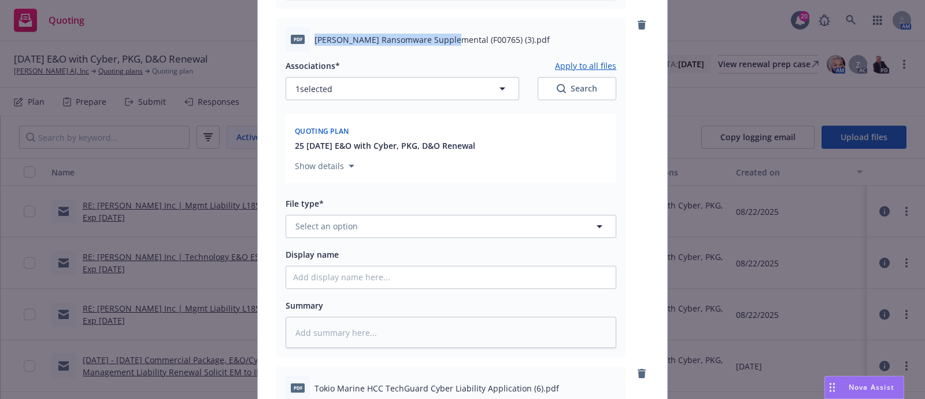
scroll to position [1861, 0]
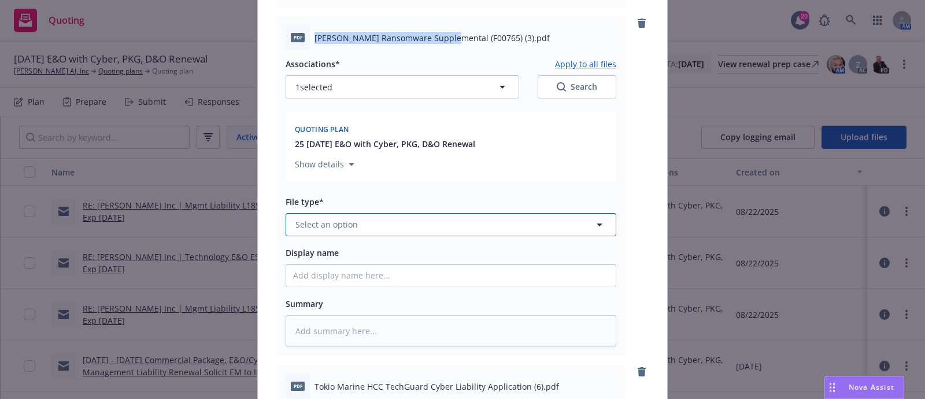
click at [357, 222] on button "Select an option" at bounding box center [451, 224] width 331 height 23
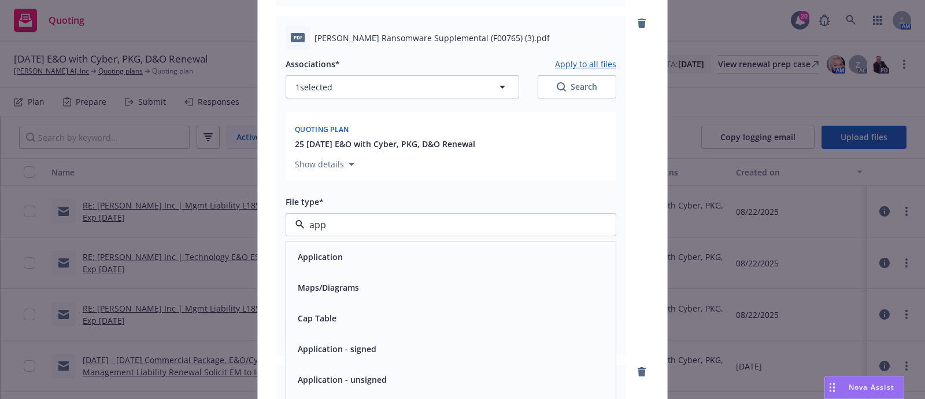
scroll to position [0, 0]
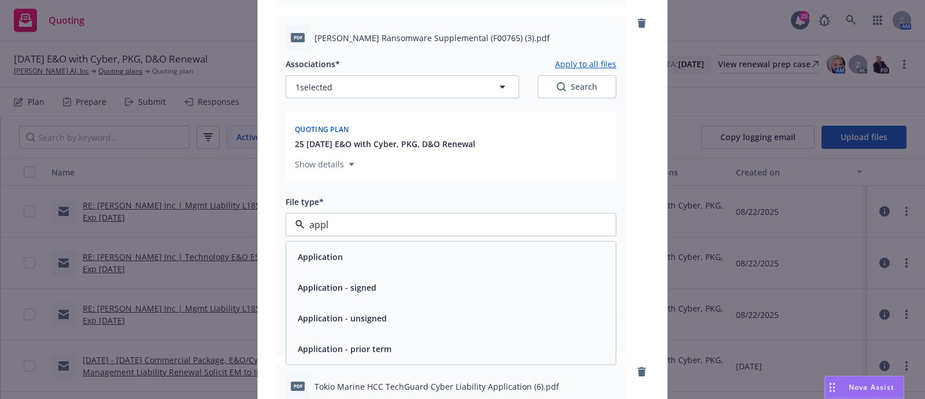
click at [359, 290] on span "Application - signed" at bounding box center [337, 287] width 79 height 12
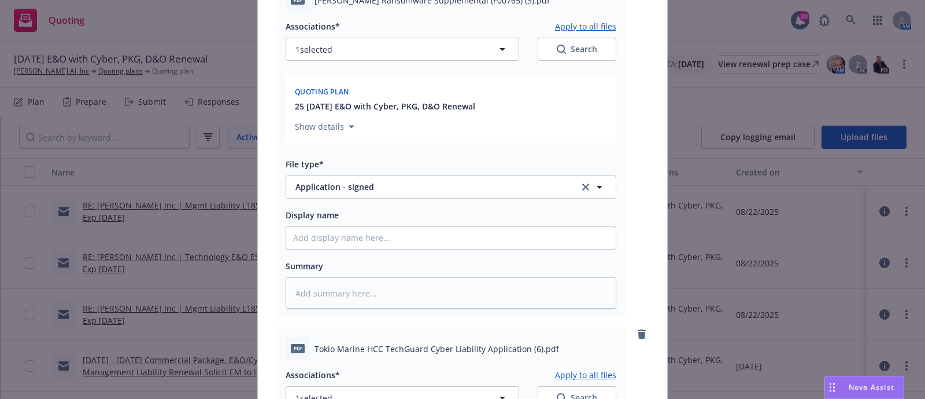
scroll to position [1899, 0]
paste input "Beazley Ransomware Supplemental"
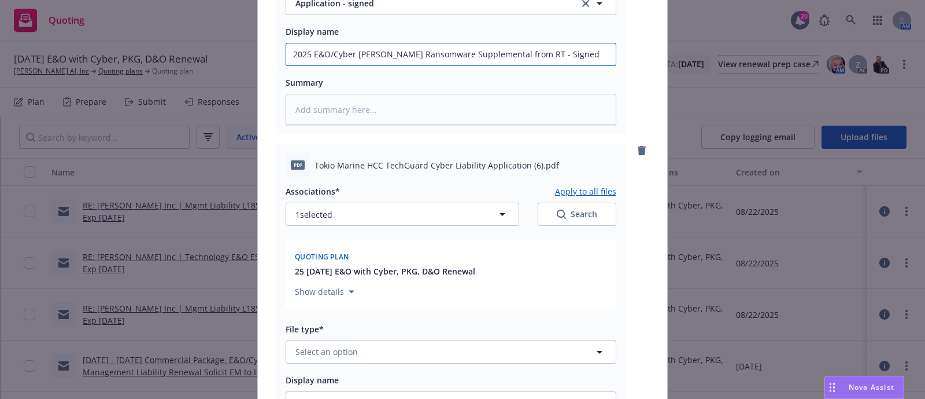
scroll to position [2082, 0]
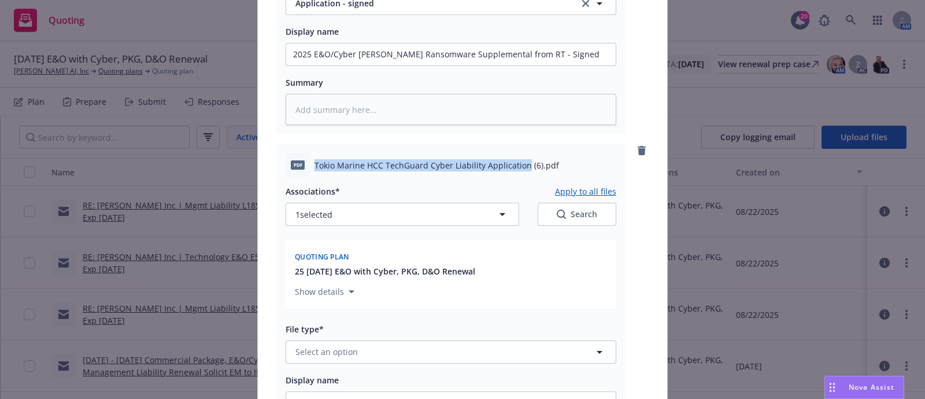
drag, startPoint x: 309, startPoint y: 160, endPoint x: 518, endPoint y: 150, distance: 208.5
click at [518, 153] on div "pdf Tokio Marine HCC TechGuard Cyber Liability Application (6).pdf" at bounding box center [451, 165] width 331 height 24
copy span "Tokio Marine HCC TechGuard Cyber Liability Application"
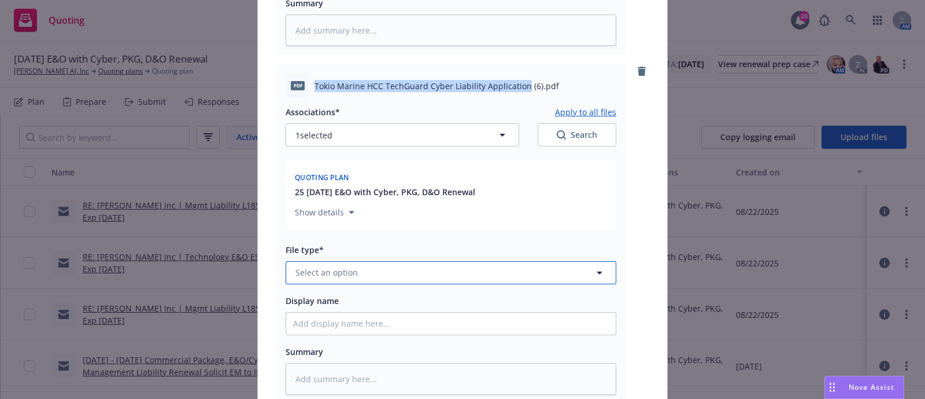
click at [362, 262] on button "Select an option" at bounding box center [451, 272] width 331 height 23
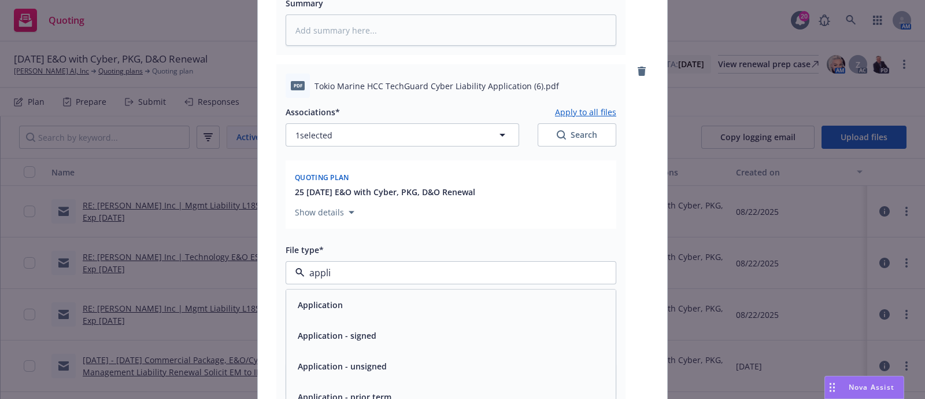
click at [349, 333] on span "Application - signed" at bounding box center [337, 335] width 79 height 12
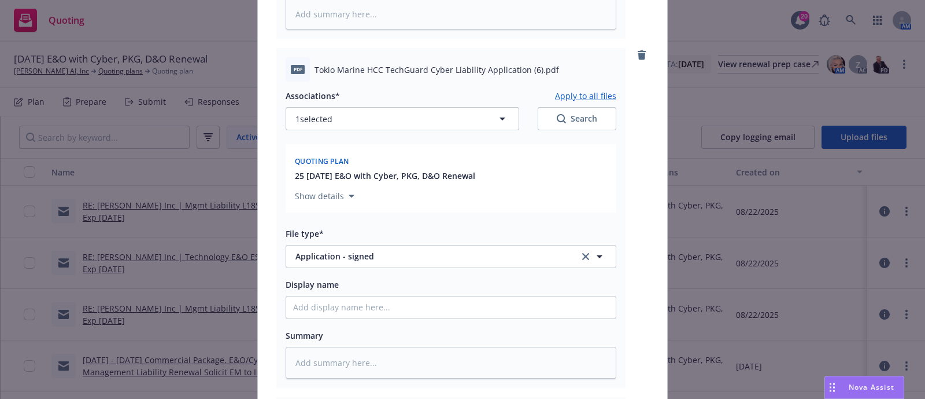
scroll to position [2179, 0]
paste input "Tokio Marine HCC TechGuard Cyber Liability Application"
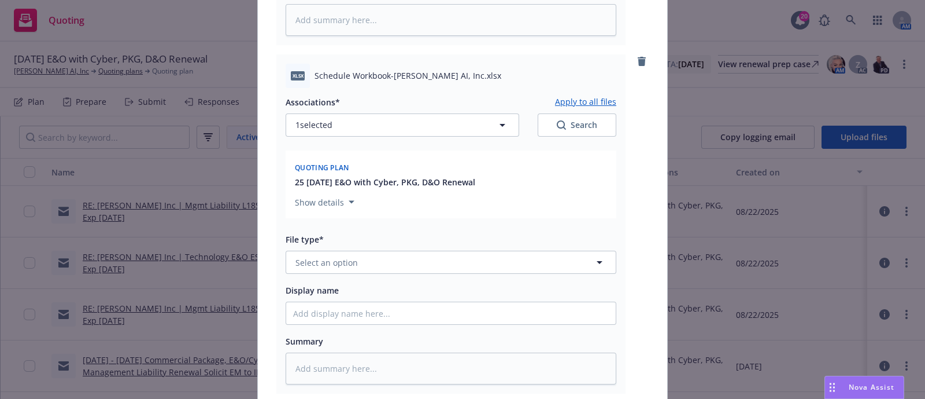
scroll to position [2520, 0]
click at [422, 250] on button "Select an option" at bounding box center [451, 261] width 331 height 23
click at [393, 282] on div "Exposure Report" at bounding box center [451, 293] width 330 height 31
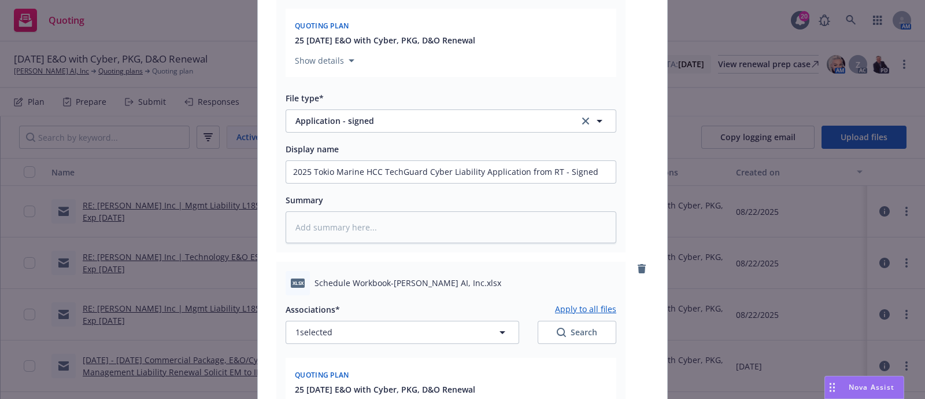
scroll to position [2661, 0]
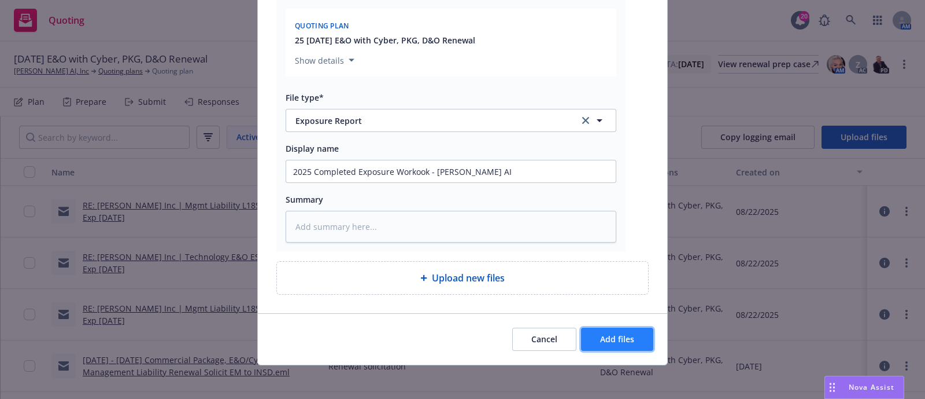
click at [602, 333] on span "Add files" at bounding box center [617, 338] width 34 height 11
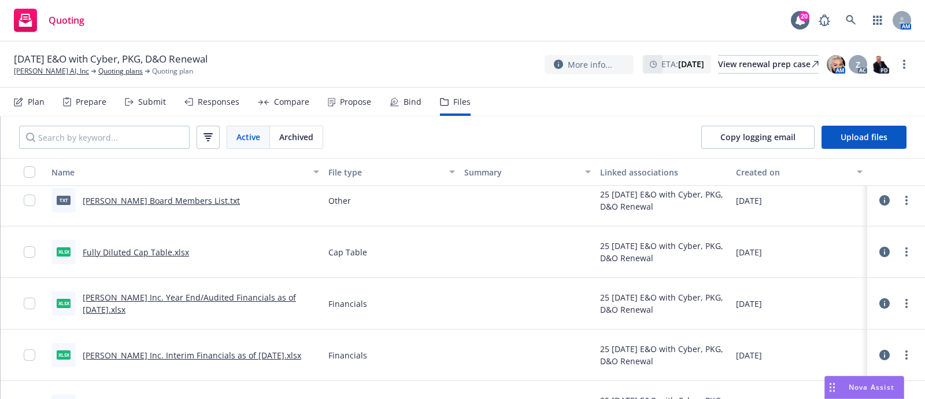
scroll to position [0, 0]
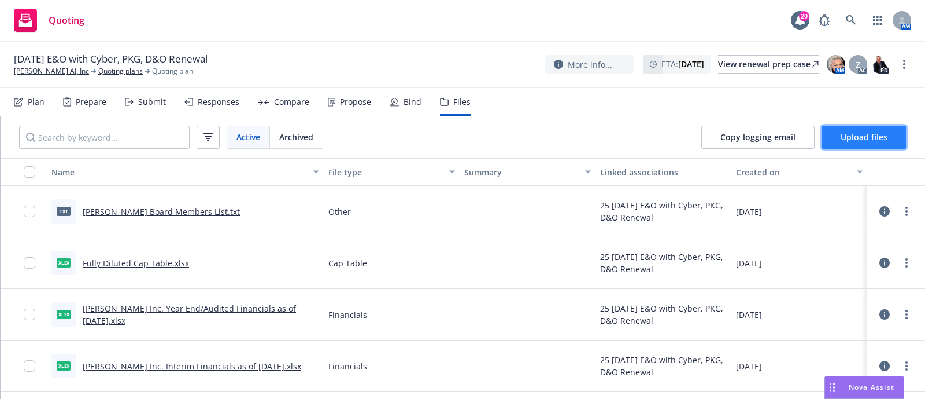
click at [833, 133] on button "Upload files" at bounding box center [864, 137] width 85 height 23
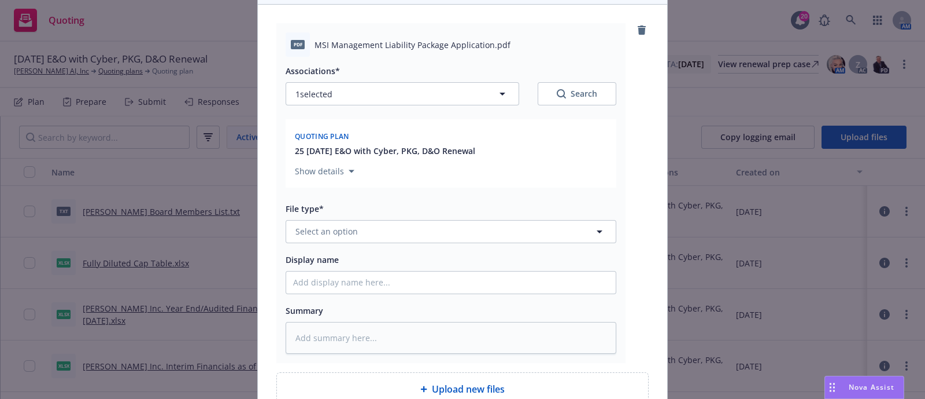
scroll to position [112, 0]
click at [398, 235] on button "Select an option" at bounding box center [451, 231] width 331 height 23
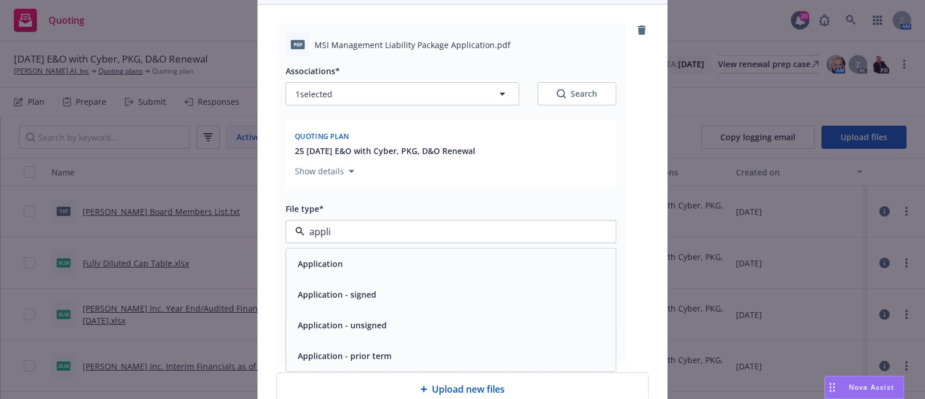
click at [385, 284] on div "Application - signed" at bounding box center [451, 294] width 330 height 31
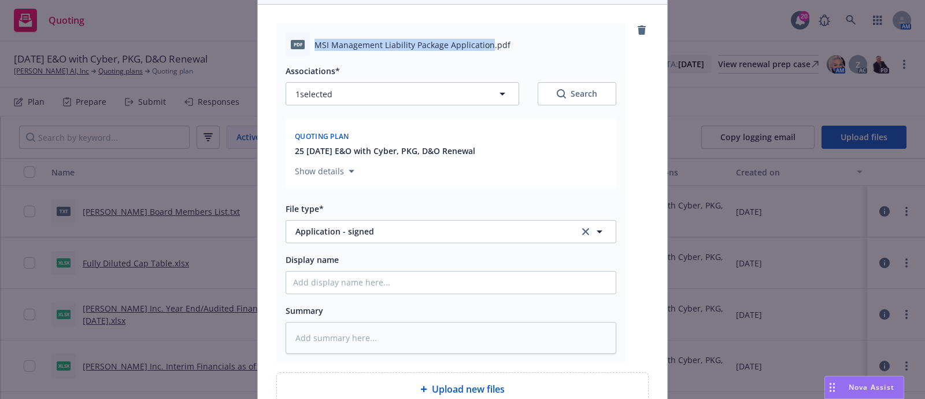
drag, startPoint x: 309, startPoint y: 47, endPoint x: 481, endPoint y: 48, distance: 171.2
click at [481, 48] on span "MSI Management Liability Package Application.pdf" at bounding box center [413, 45] width 196 height 12
copy span "MSI Management Liability Package Application"
click at [346, 286] on input "Display name" at bounding box center [451, 282] width 330 height 22
paste input "MSI Management Liability Package Application"
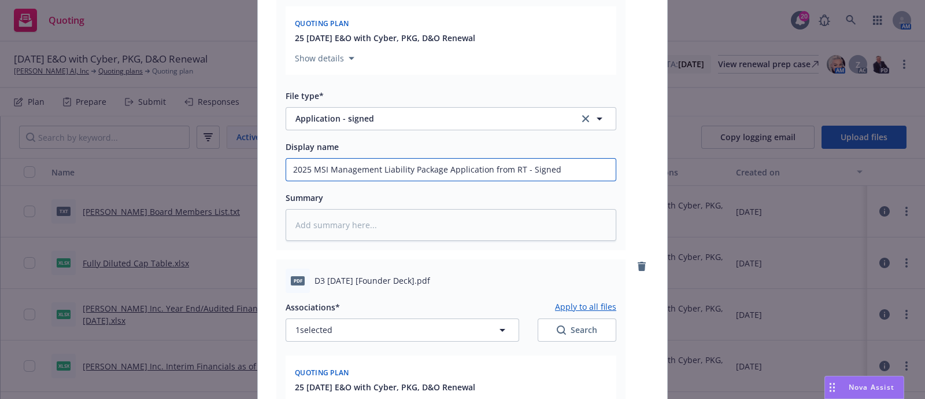
scroll to position [252, 0]
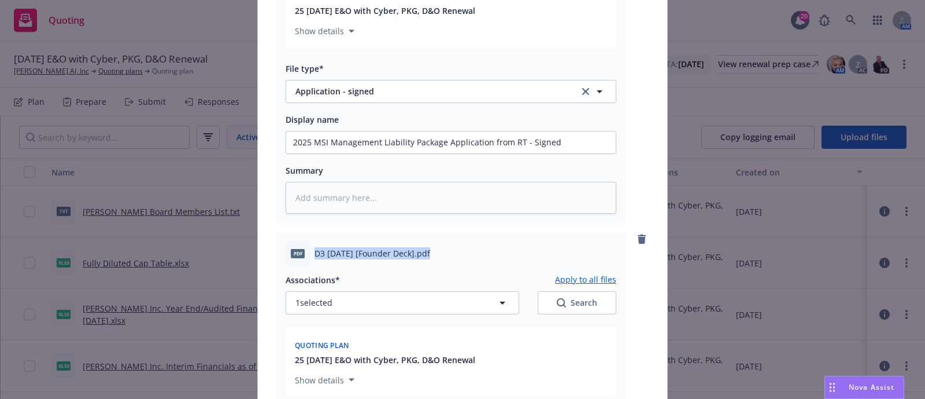
drag, startPoint x: 312, startPoint y: 252, endPoint x: 424, endPoint y: 257, distance: 112.4
click at [424, 257] on span "D3 2025-06-13 [Founder Deck].pdf" at bounding box center [373, 253] width 116 height 12
copy span "D3 2025-06-13 [Founder Deck]"
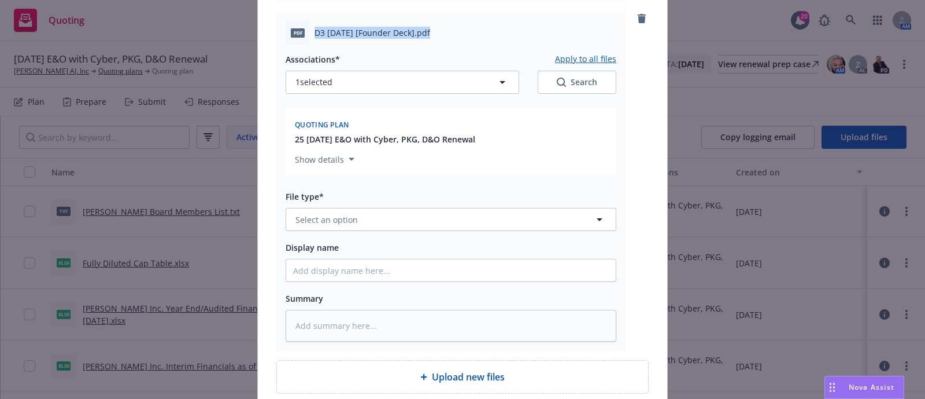
scroll to position [474, 0]
click at [409, 220] on button "Select an option" at bounding box center [451, 217] width 331 height 23
click at [406, 254] on div "Other" at bounding box center [451, 250] width 316 height 17
drag, startPoint x: 406, startPoint y: 254, endPoint x: 396, endPoint y: 278, distance: 25.7
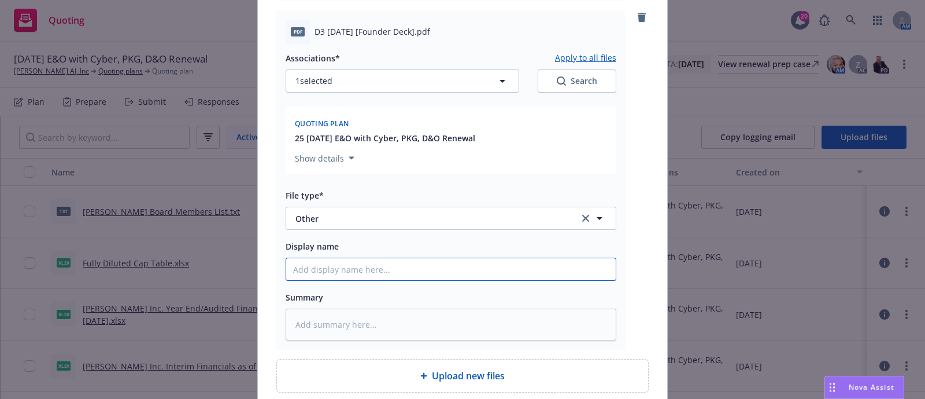
paste input "D3 2025-06-13 [Founder Deck]"
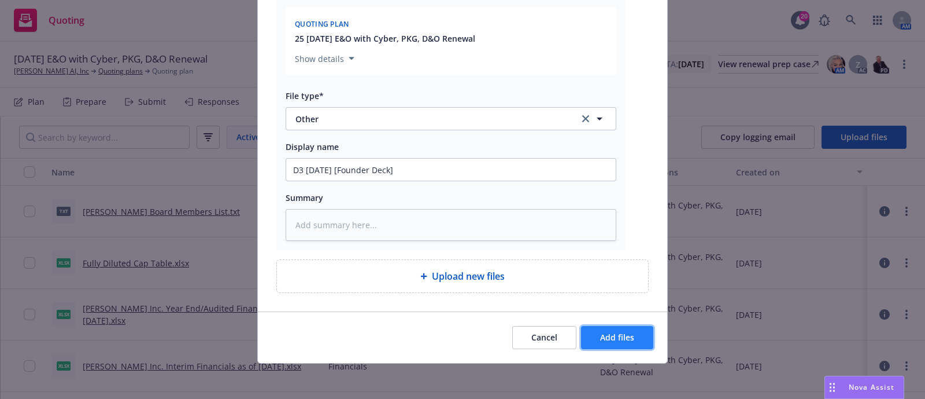
click at [604, 333] on span "Add files" at bounding box center [617, 336] width 34 height 11
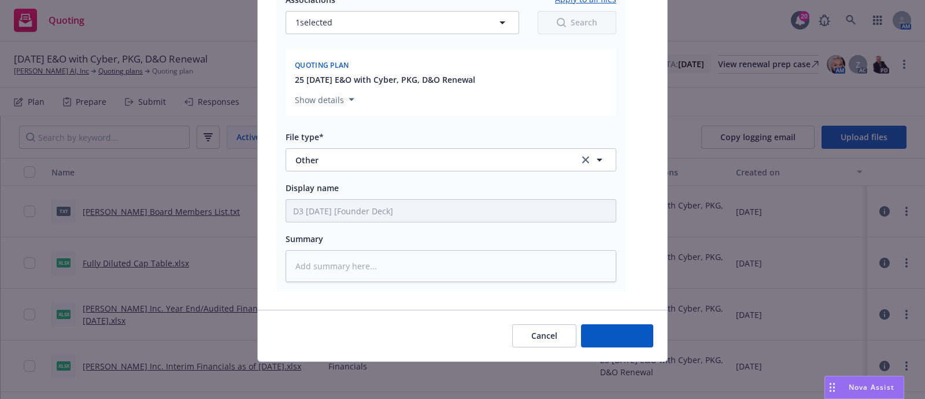
scroll to position [530, 0]
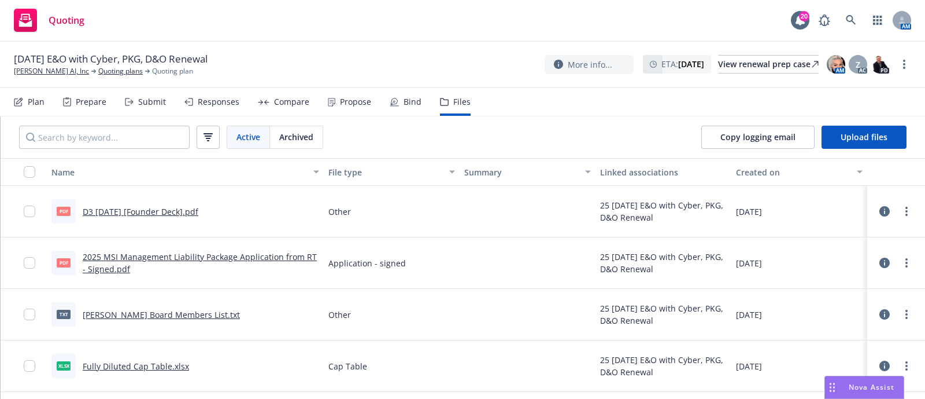
click at [35, 206] on div at bounding box center [33, 211] width 19 height 37
click at [30, 211] on input "checkbox" at bounding box center [30, 211] width 12 height 12
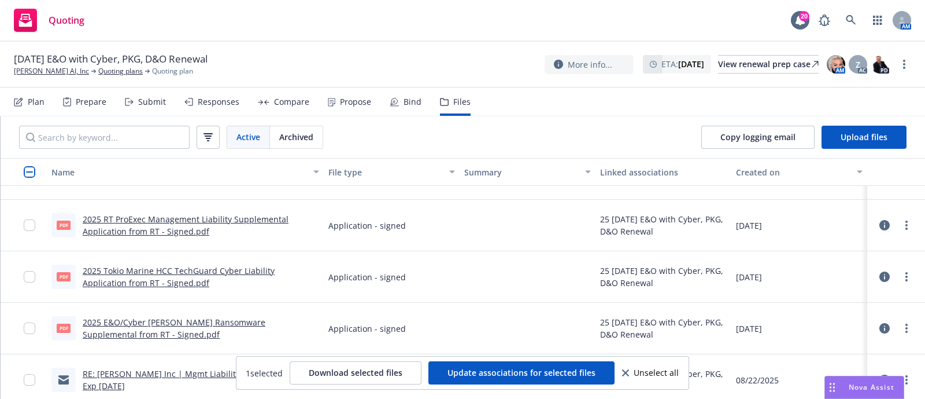
scroll to position [380, 0]
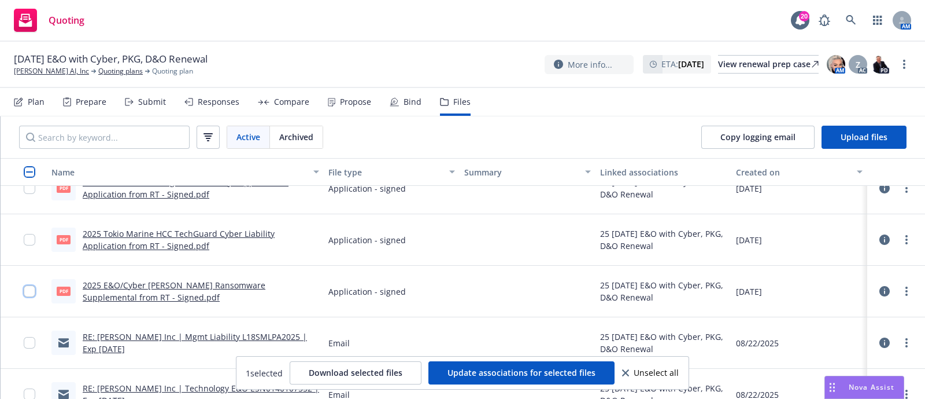
click at [29, 290] on input "checkbox" at bounding box center [30, 291] width 12 height 12
click at [29, 236] on input "checkbox" at bounding box center [30, 240] width 12 height 12
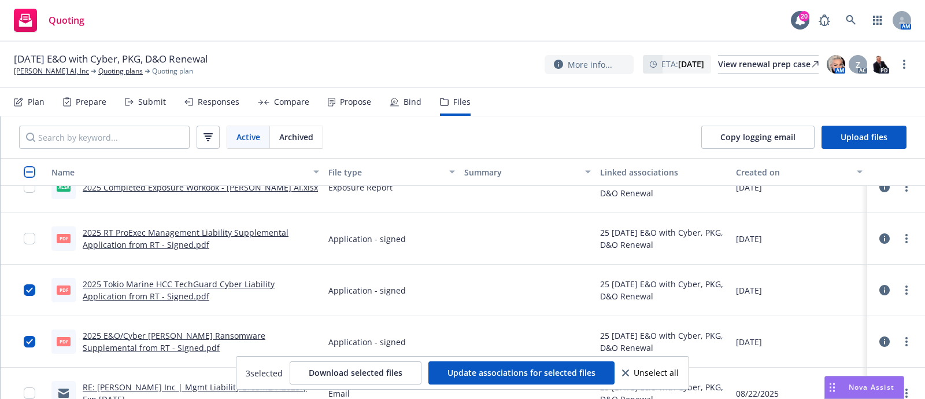
scroll to position [322, 0]
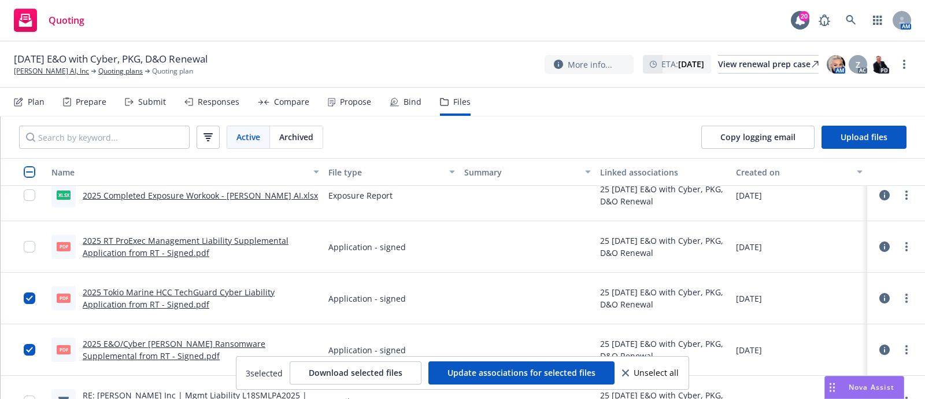
click at [36, 249] on div at bounding box center [33, 246] width 19 height 37
click at [34, 247] on input "checkbox" at bounding box center [30, 247] width 12 height 12
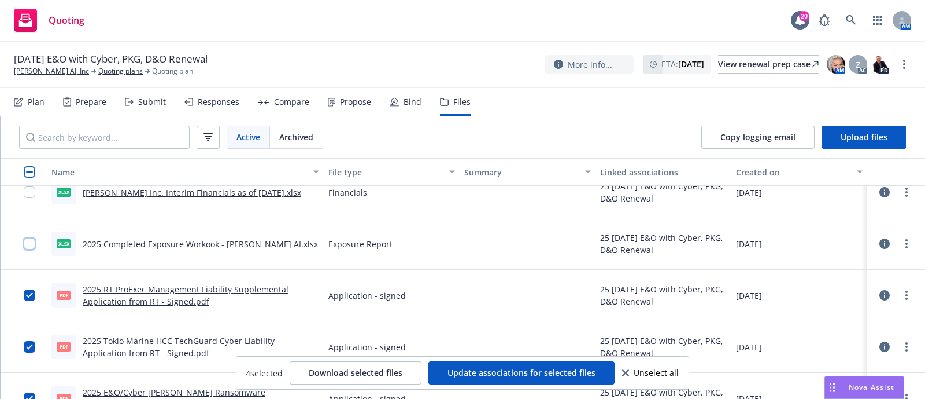
click at [34, 247] on input "checkbox" at bounding box center [30, 244] width 12 height 12
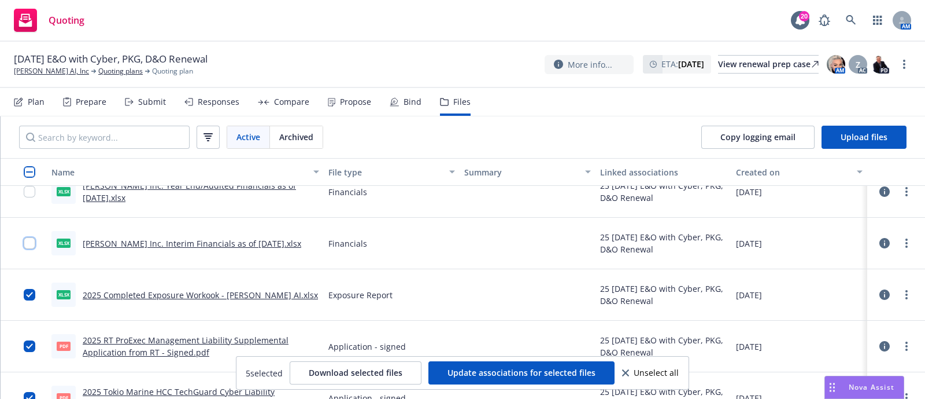
click at [34, 247] on input "checkbox" at bounding box center [30, 243] width 12 height 12
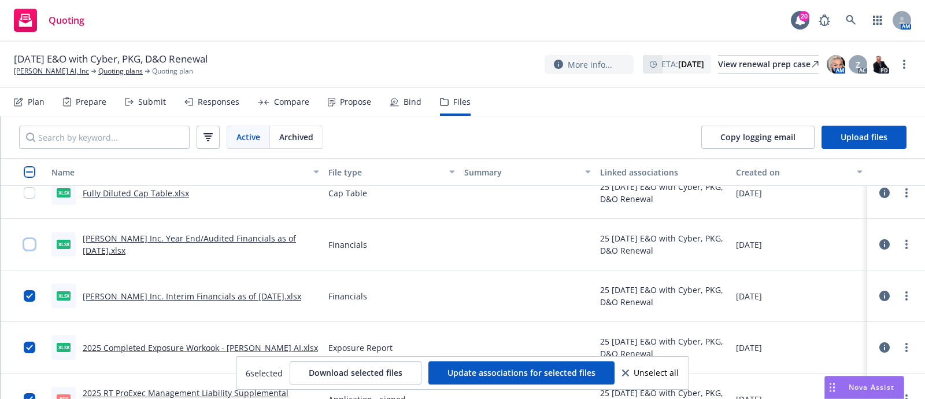
click at [32, 244] on input "checkbox" at bounding box center [30, 244] width 12 height 12
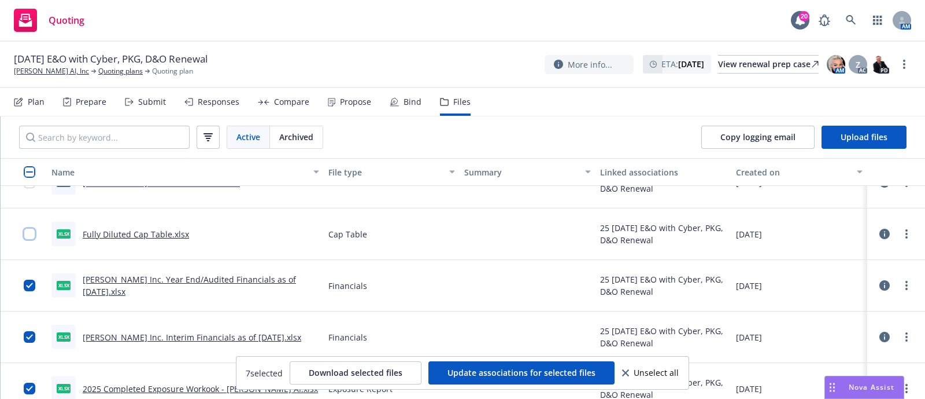
click at [30, 237] on input "checkbox" at bounding box center [30, 234] width 12 height 12
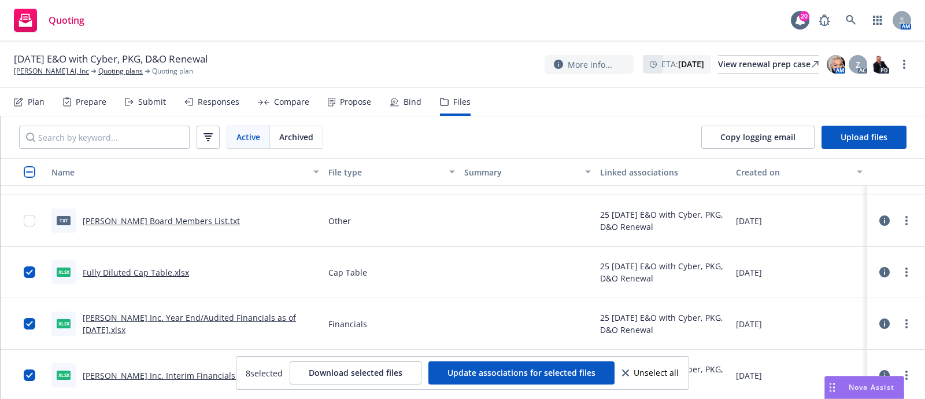
scroll to position [93, 0]
click at [25, 219] on input "checkbox" at bounding box center [30, 221] width 12 height 12
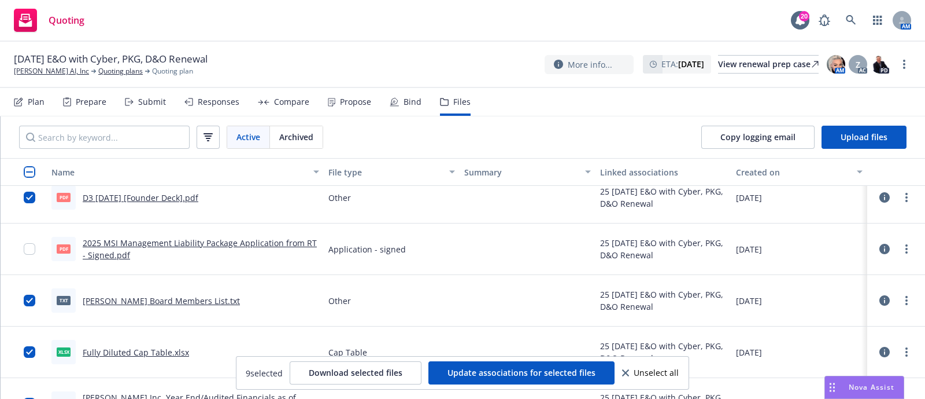
scroll to position [14, 0]
click at [32, 247] on input "checkbox" at bounding box center [30, 249] width 12 height 12
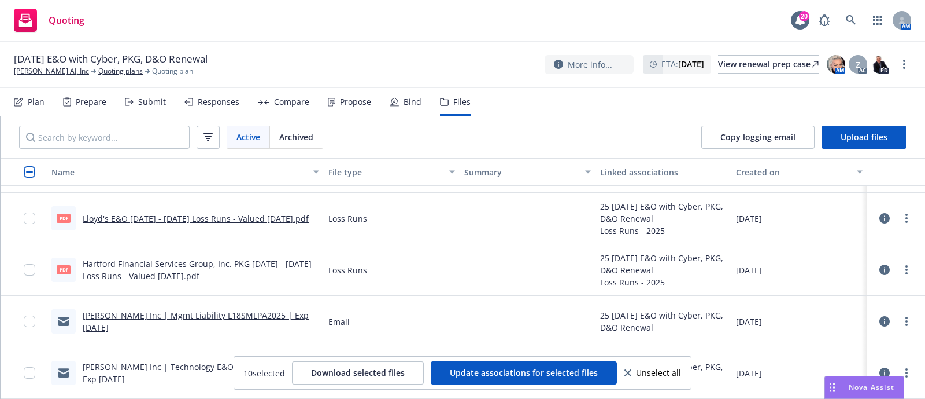
scroll to position [912, 0]
click at [30, 215] on input "checkbox" at bounding box center [30, 217] width 12 height 12
click at [34, 275] on div at bounding box center [33, 268] width 19 height 37
click at [32, 271] on input "checkbox" at bounding box center [30, 269] width 12 height 12
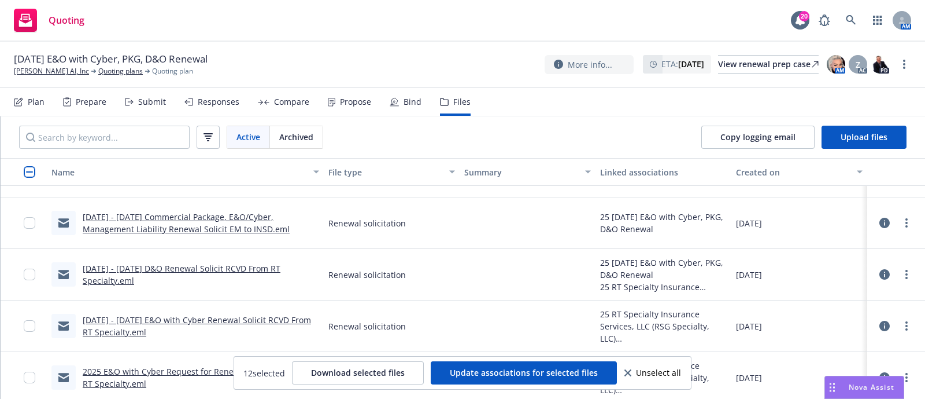
scroll to position [648, 0]
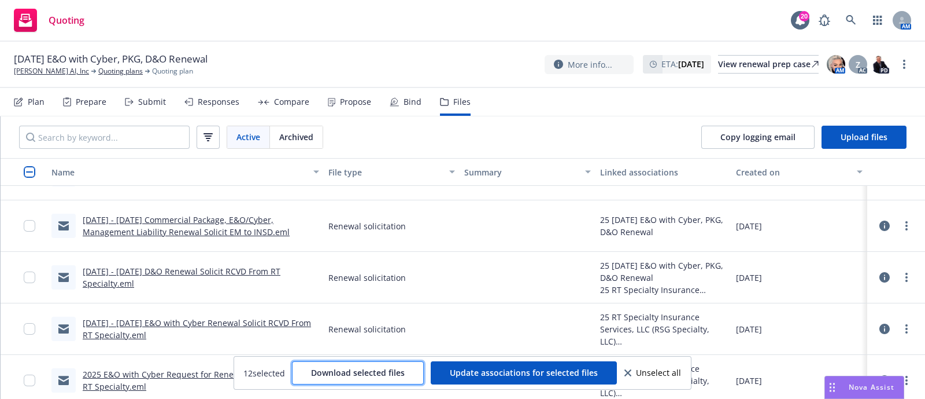
click at [370, 377] on span "Download selected files" at bounding box center [358, 372] width 94 height 11
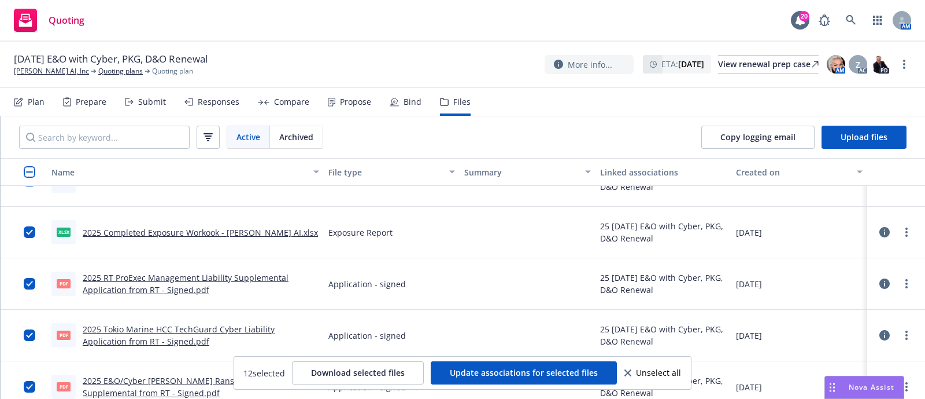
scroll to position [0, 0]
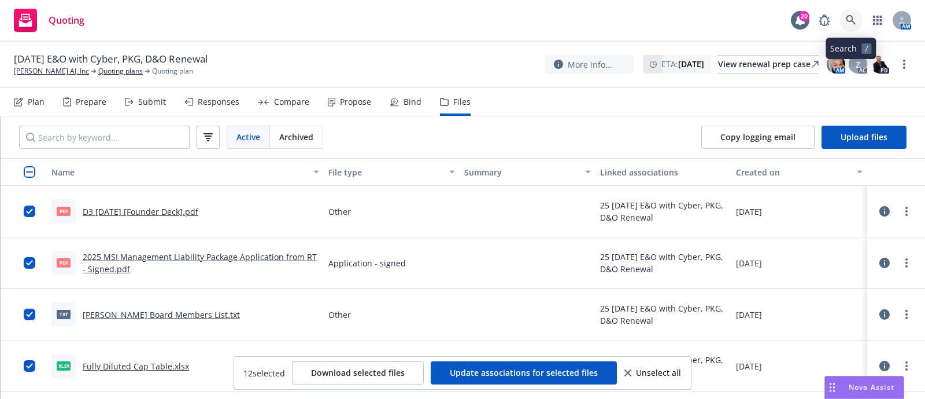
click at [854, 16] on icon at bounding box center [851, 20] width 10 height 10
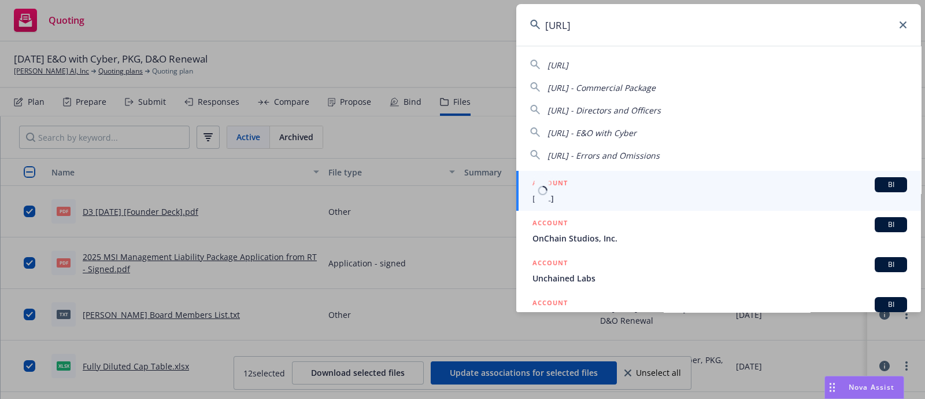
click at [605, 186] on div "ACCOUNT BI" at bounding box center [720, 184] width 375 height 15
